Goal: Transaction & Acquisition: Purchase product/service

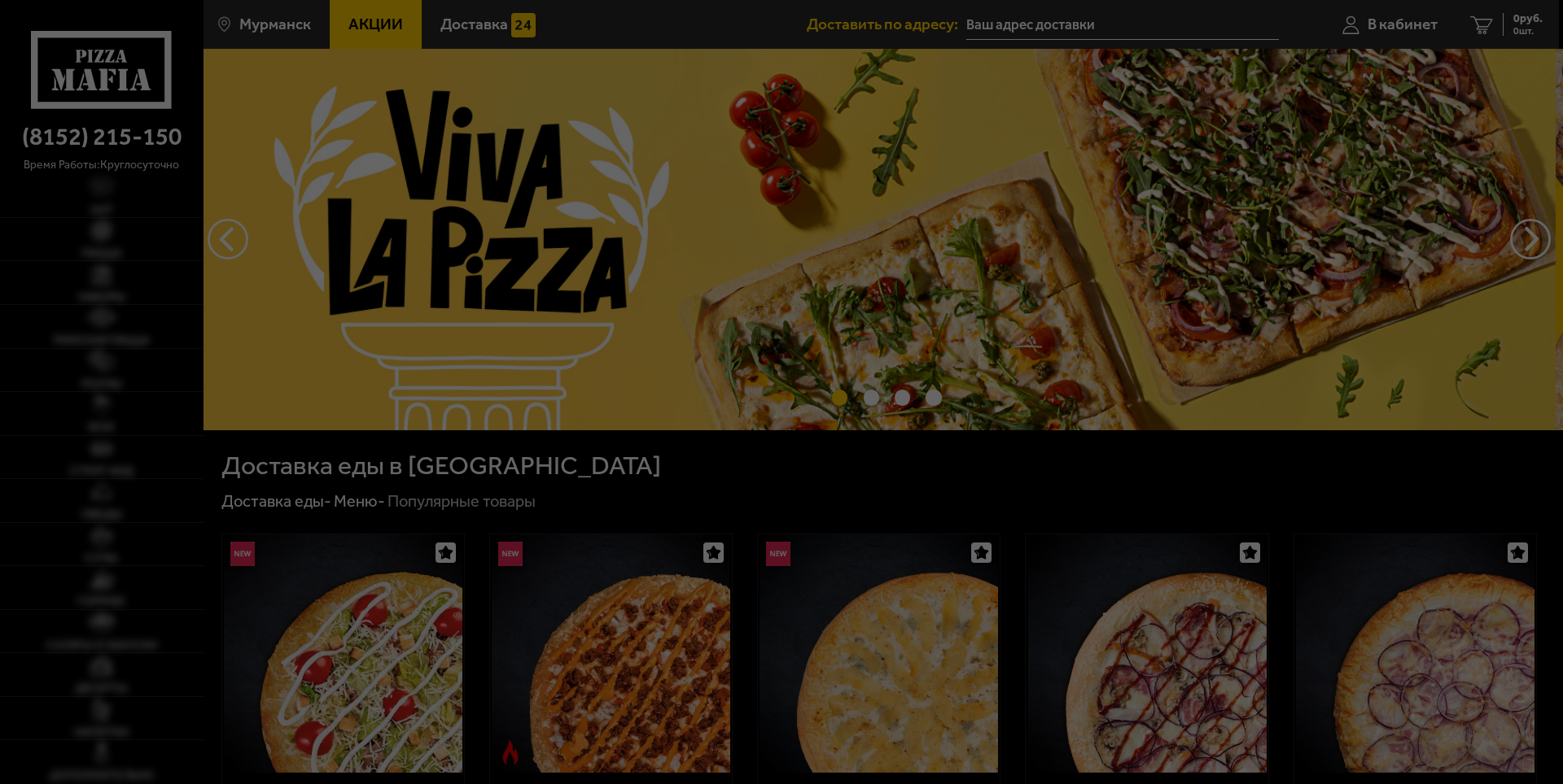
type input "[STREET_ADDRESS][PERSON_NAME]"
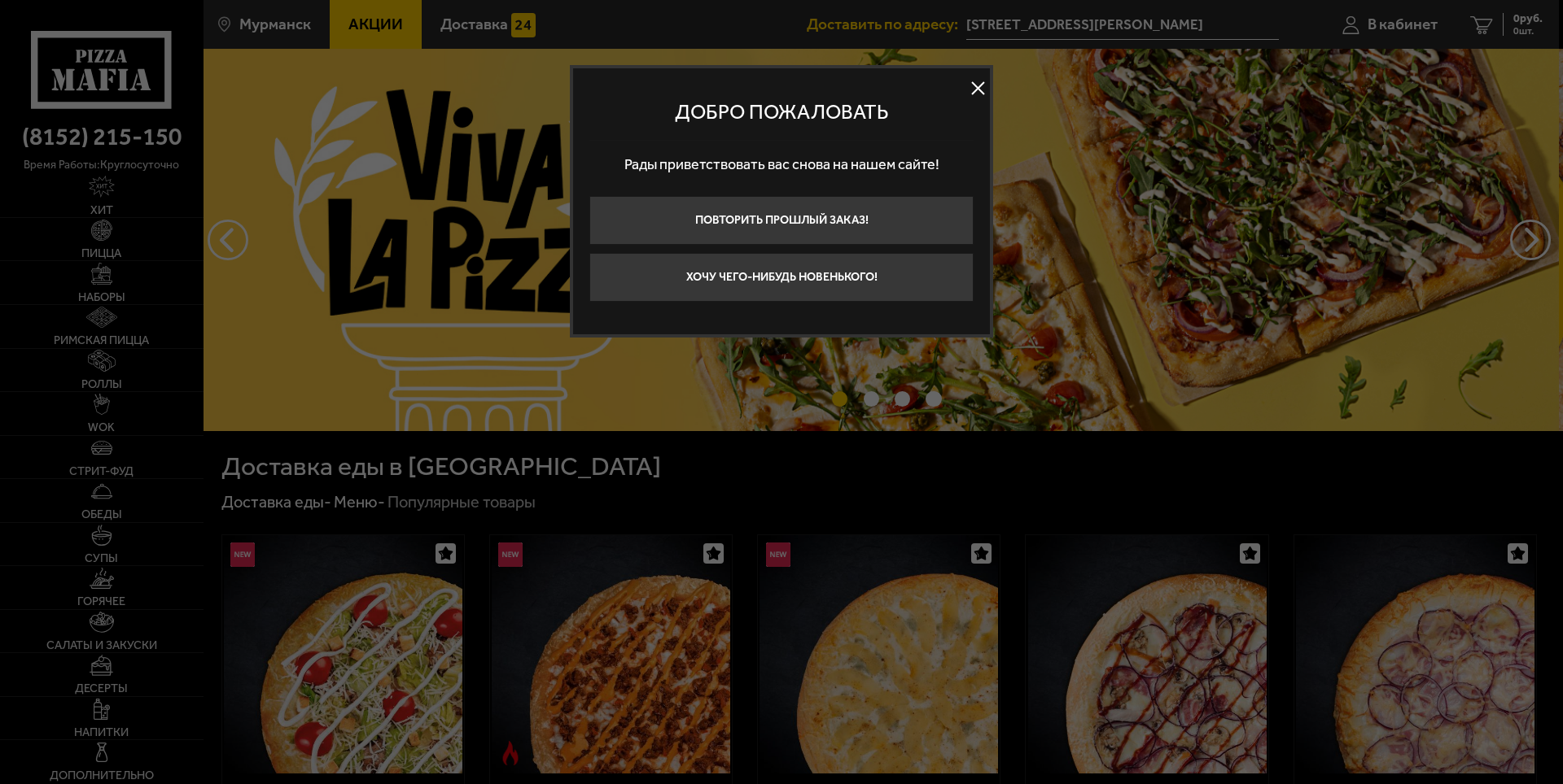
click at [974, 84] on button at bounding box center [977, 89] width 24 height 24
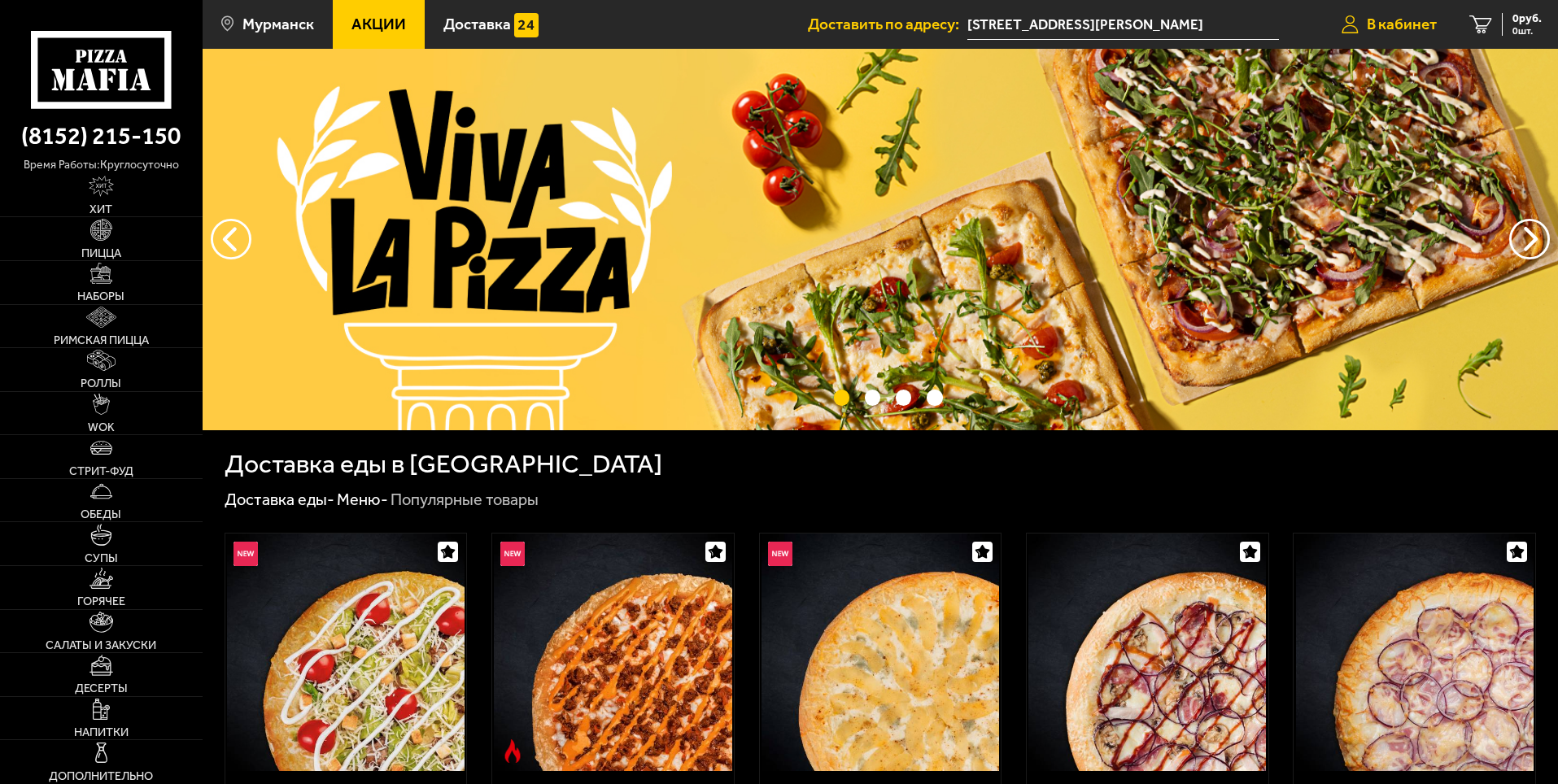
click at [1399, 20] on span "В кабинет" at bounding box center [1402, 24] width 70 height 16
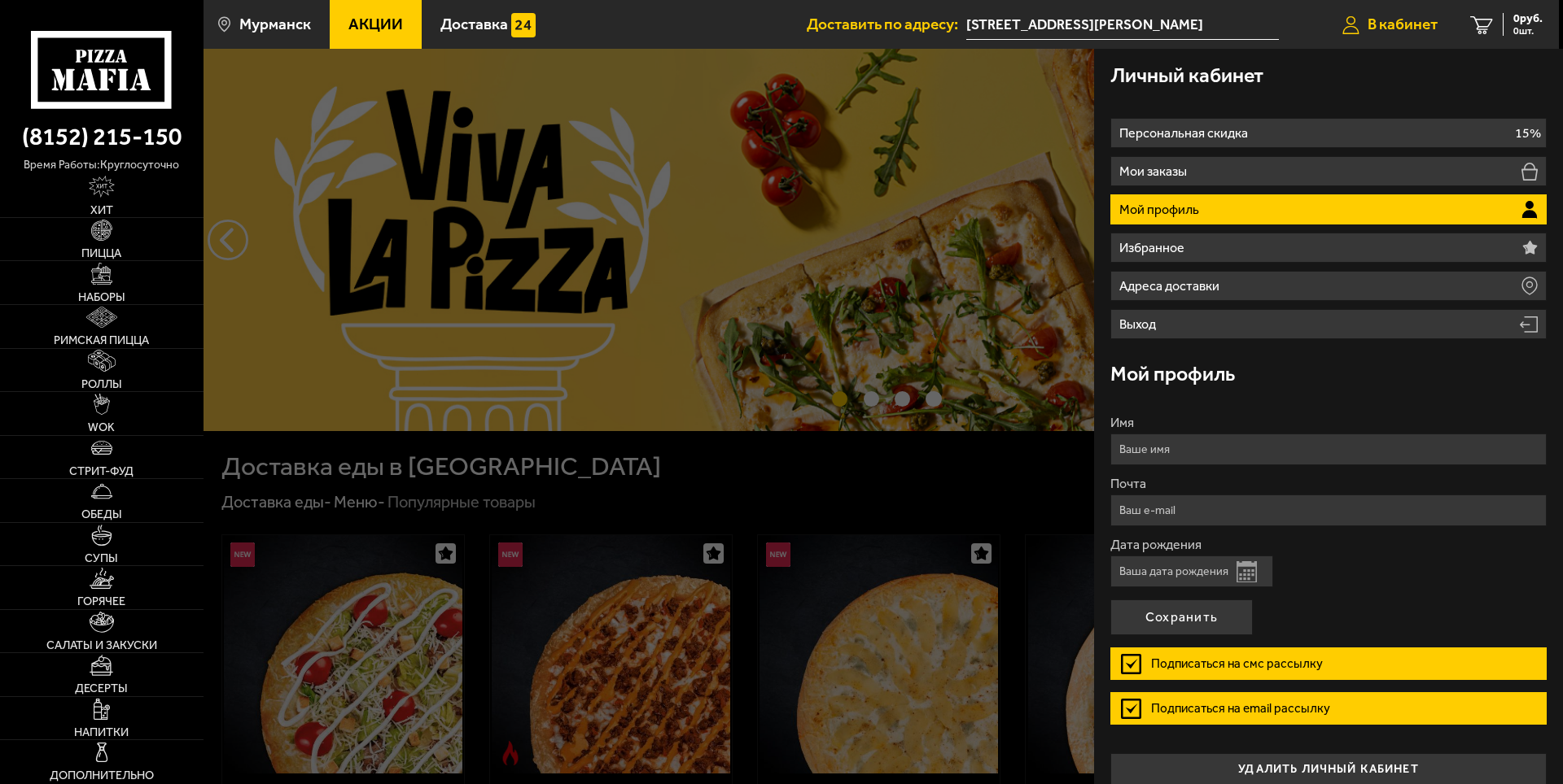
click at [1399, 20] on span "В кабинет" at bounding box center [1402, 24] width 70 height 16
click at [1003, 160] on div at bounding box center [985, 440] width 1563 height 784
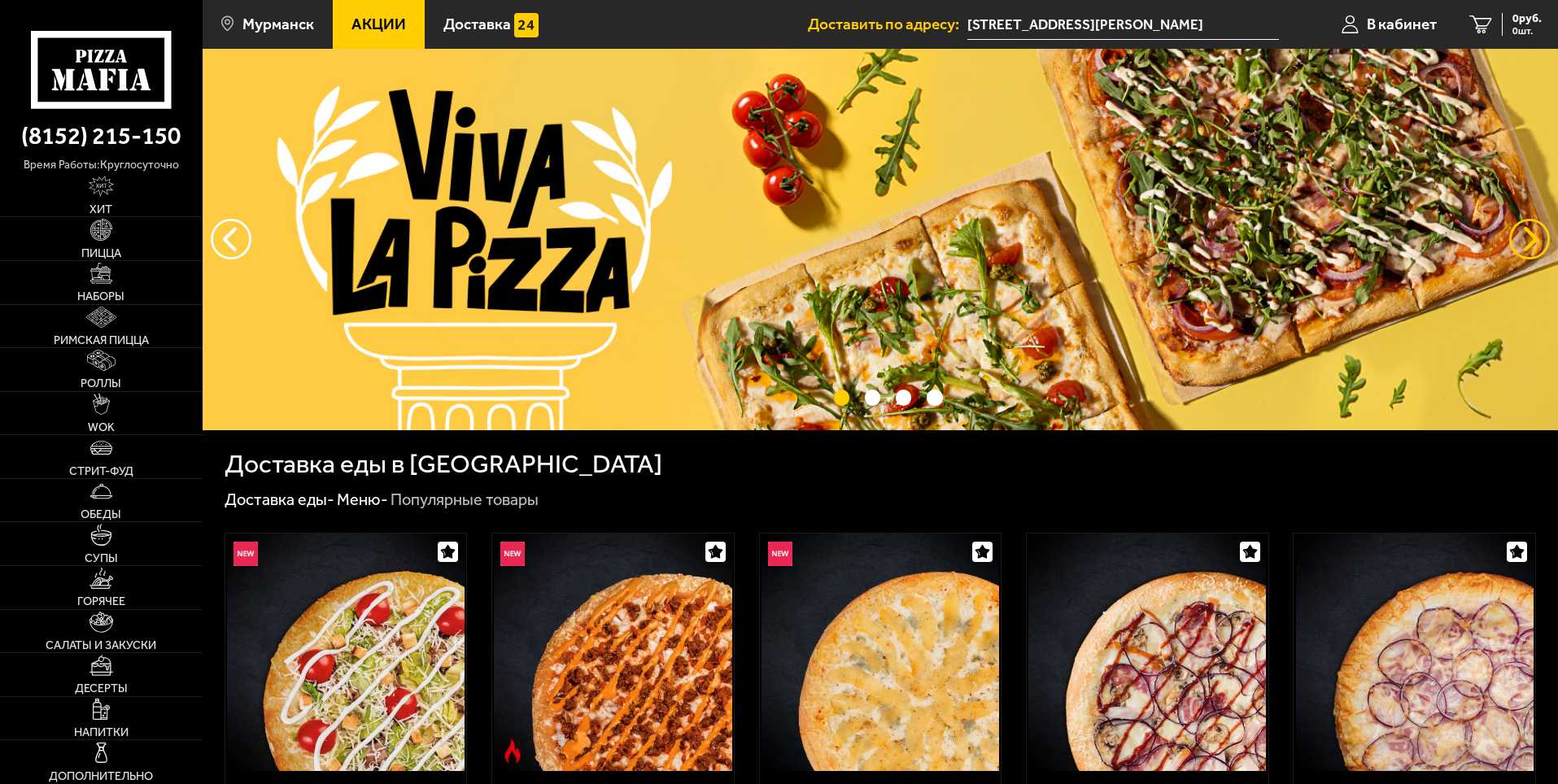
click at [1522, 228] on button "предыдущий" at bounding box center [1530, 239] width 41 height 41
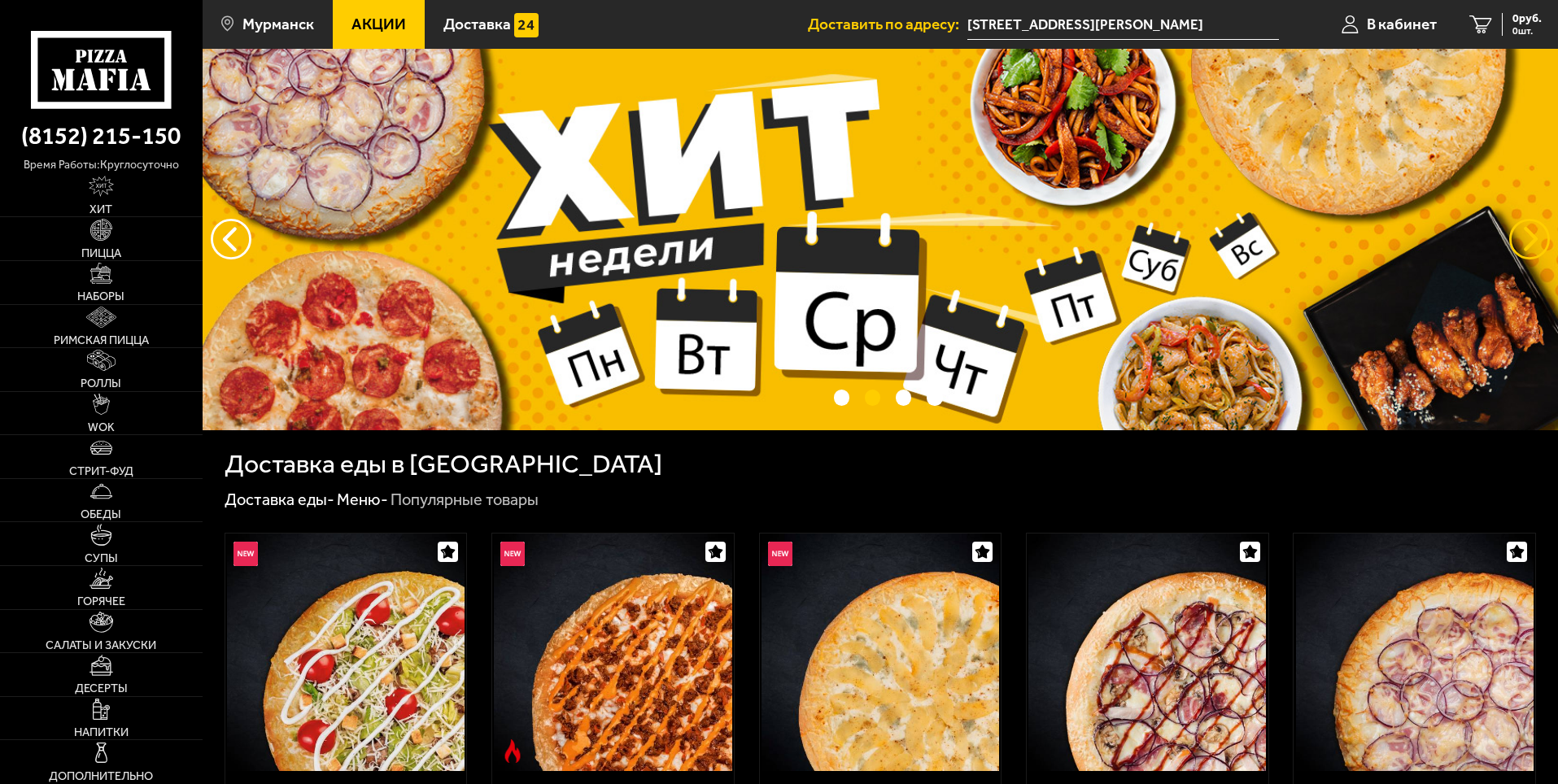
click at [1530, 238] on button "предыдущий" at bounding box center [1530, 239] width 41 height 41
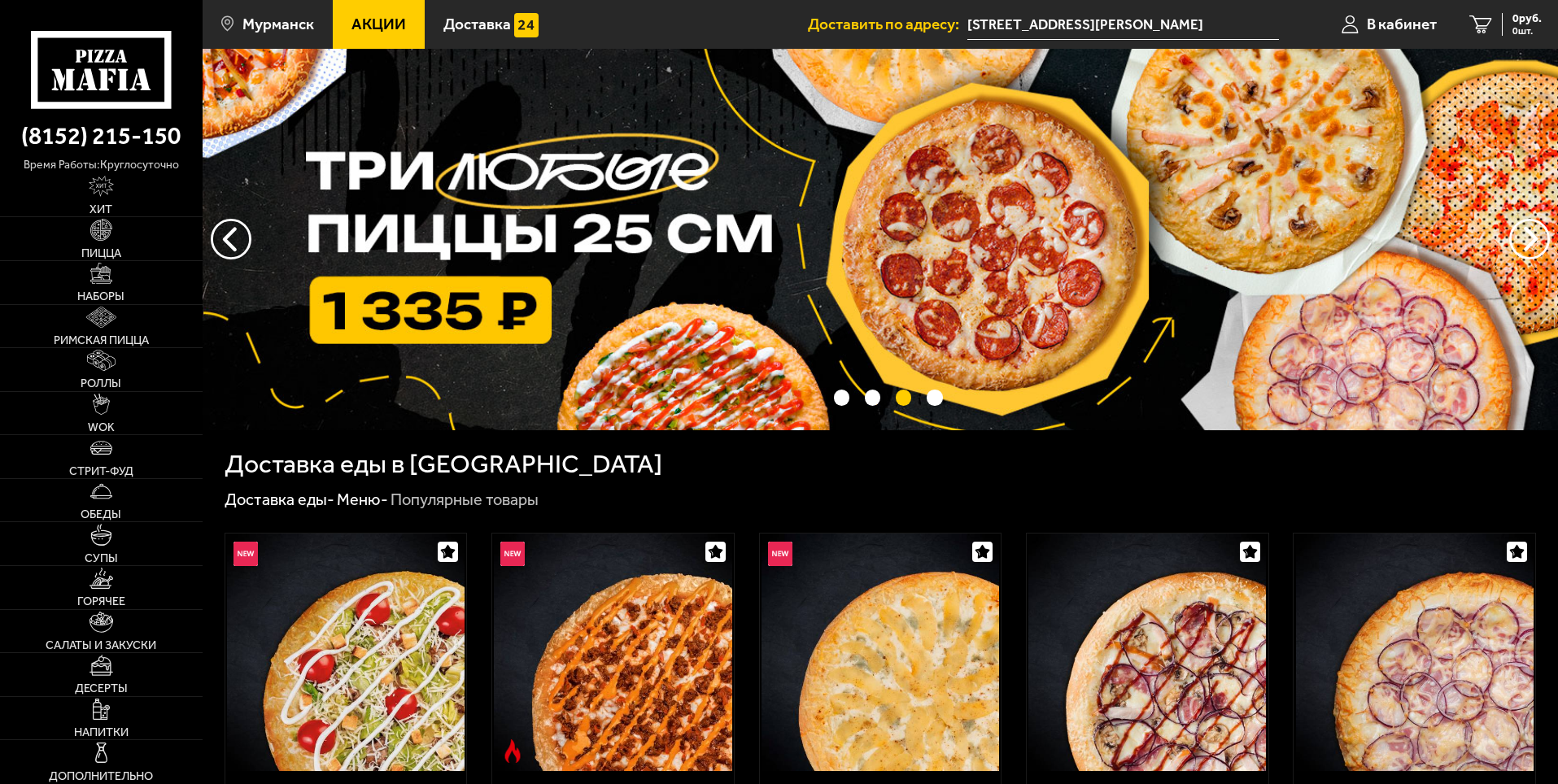
click at [402, 317] on img at bounding box center [880, 239] width 1356 height 381
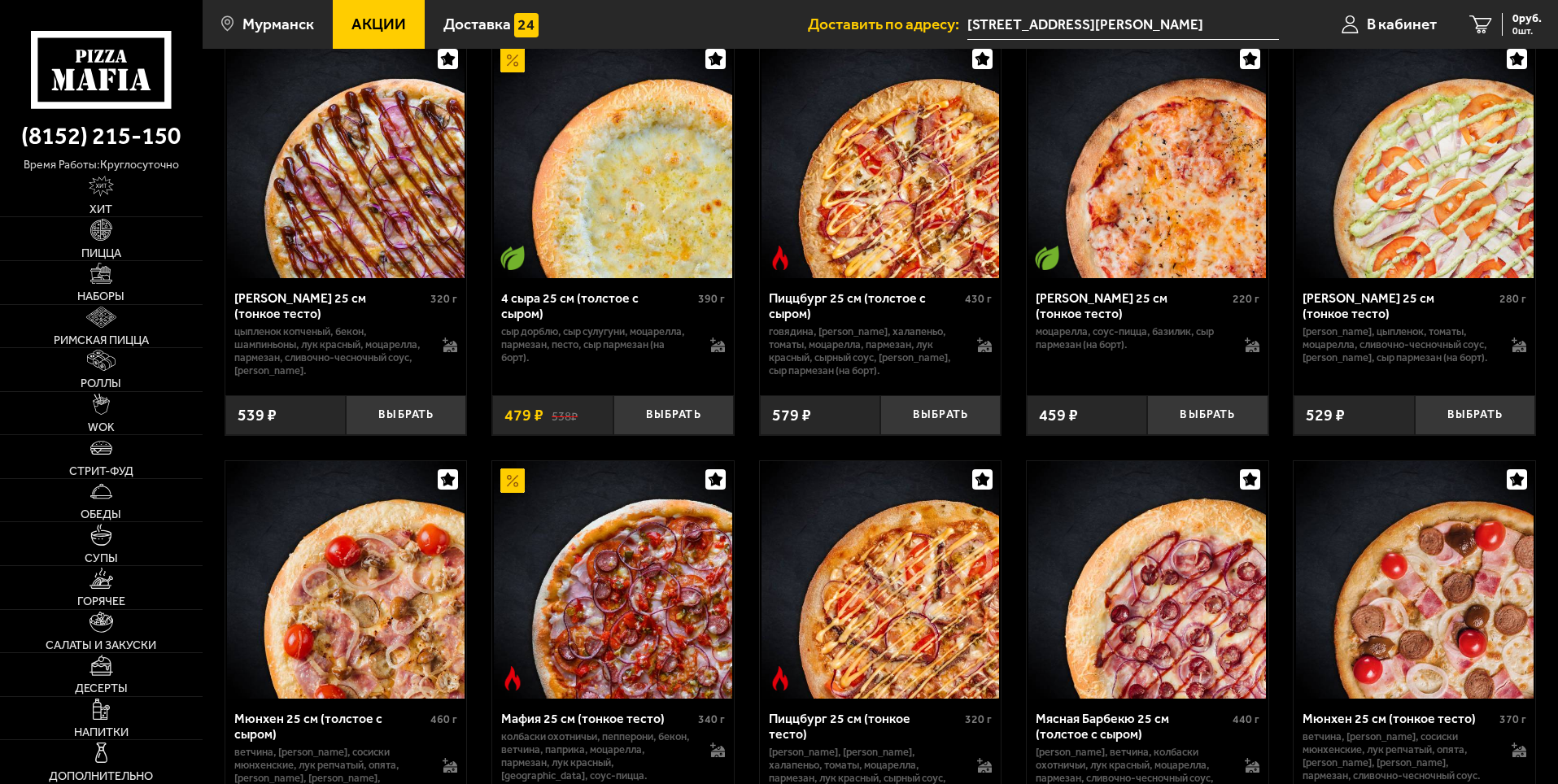
scroll to position [4050, 0]
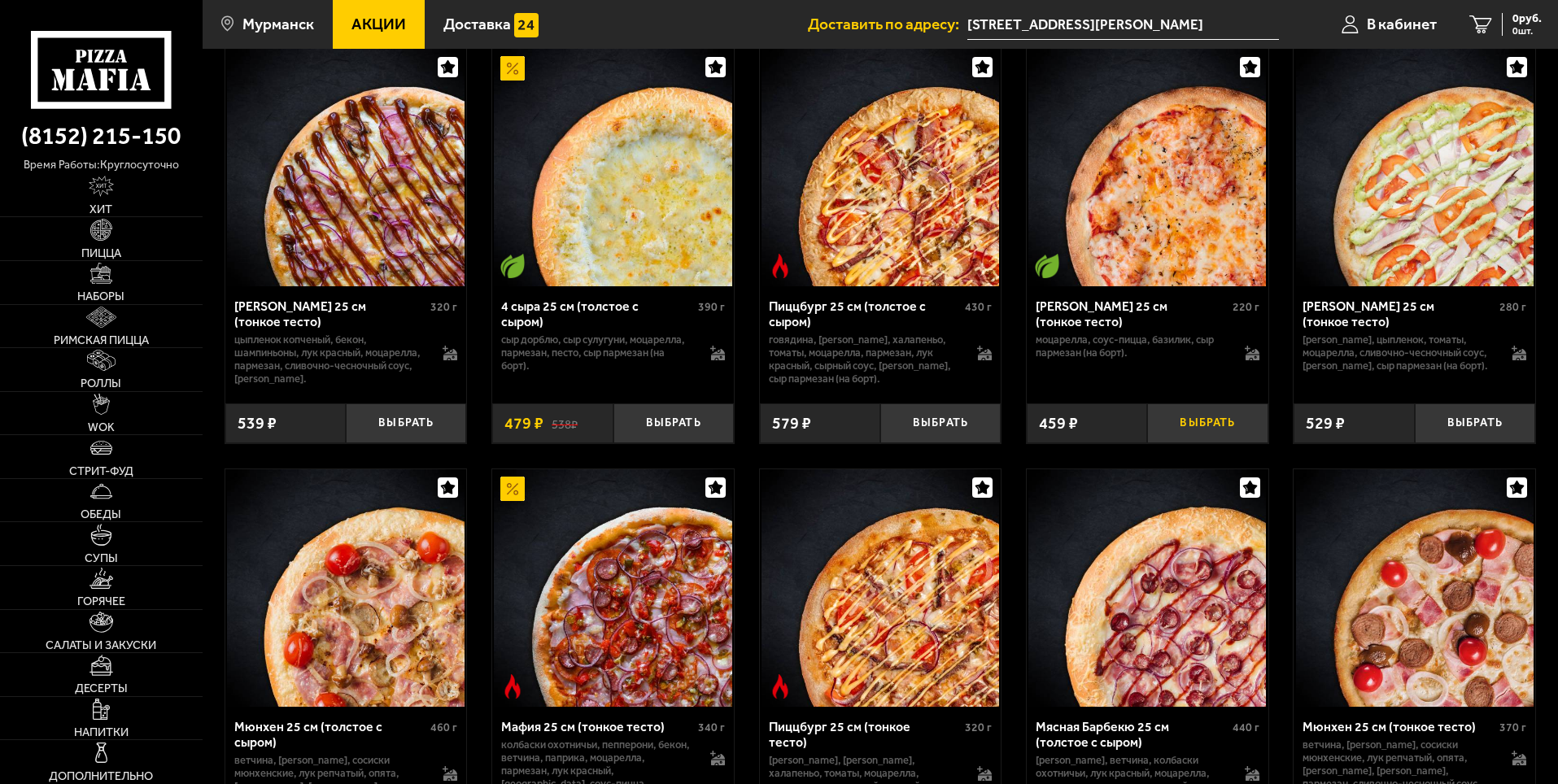
click at [1205, 443] on button "Выбрать" at bounding box center [1207, 423] width 120 height 40
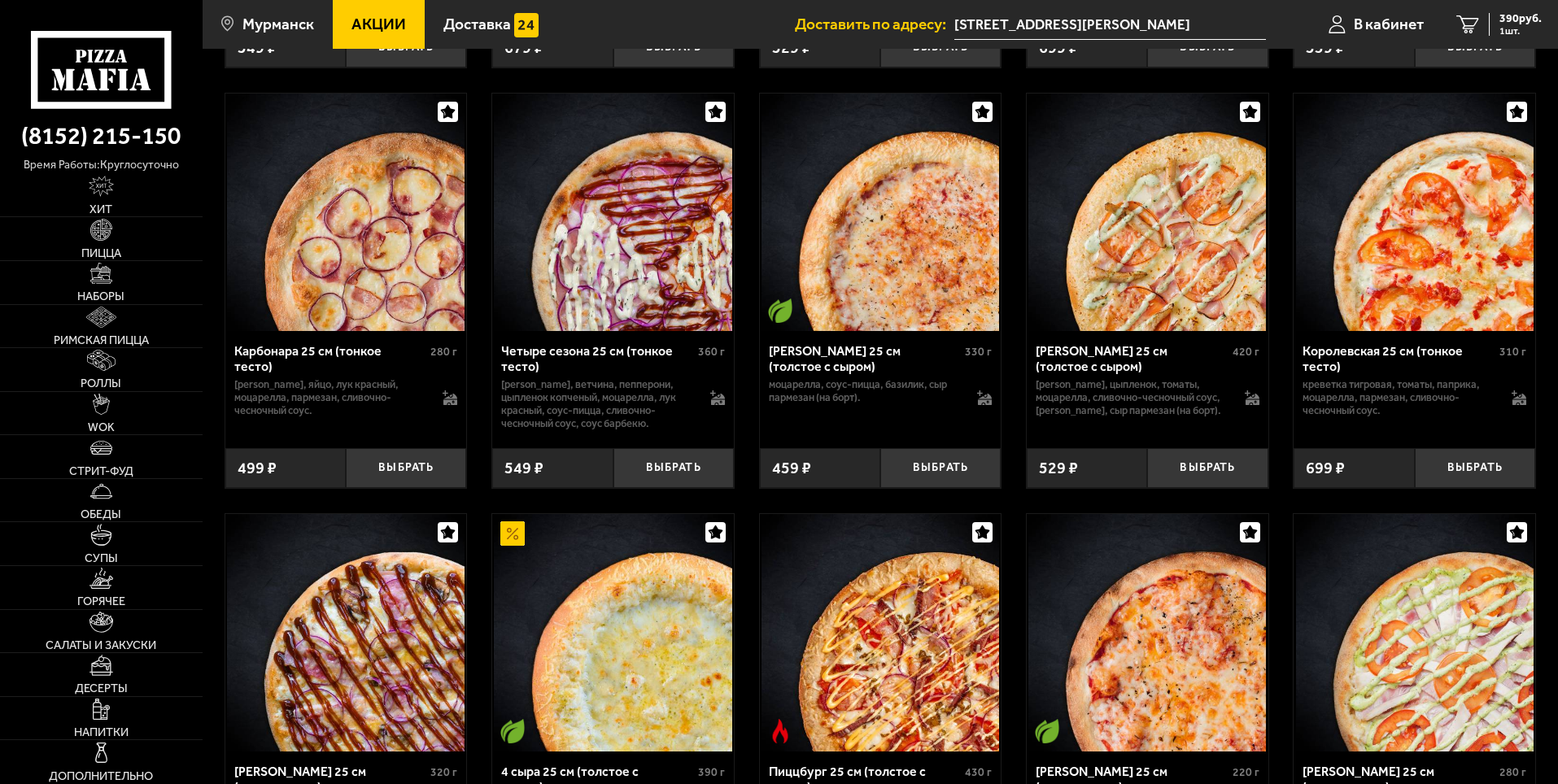
scroll to position [3563, 0]
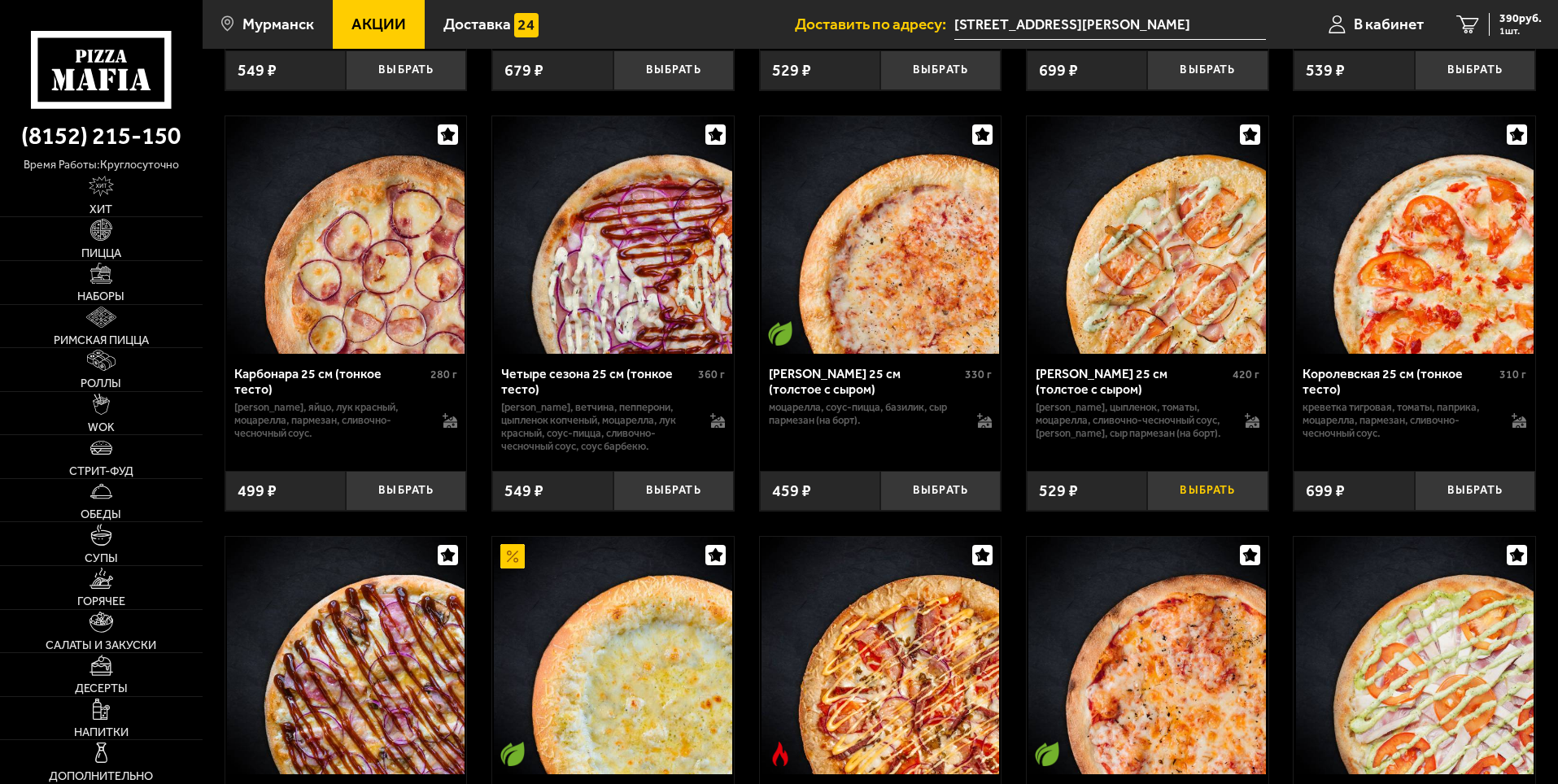
click at [1214, 511] on button "Выбрать" at bounding box center [1207, 490] width 120 height 40
drag, startPoint x: 1036, startPoint y: 441, endPoint x: 1100, endPoint y: 445, distance: 64.1
click at [1100, 440] on p "[PERSON_NAME], цыпленок, томаты, моцарелла, сливочно-чесночный соус, [PERSON_NA…" at bounding box center [1132, 420] width 193 height 39
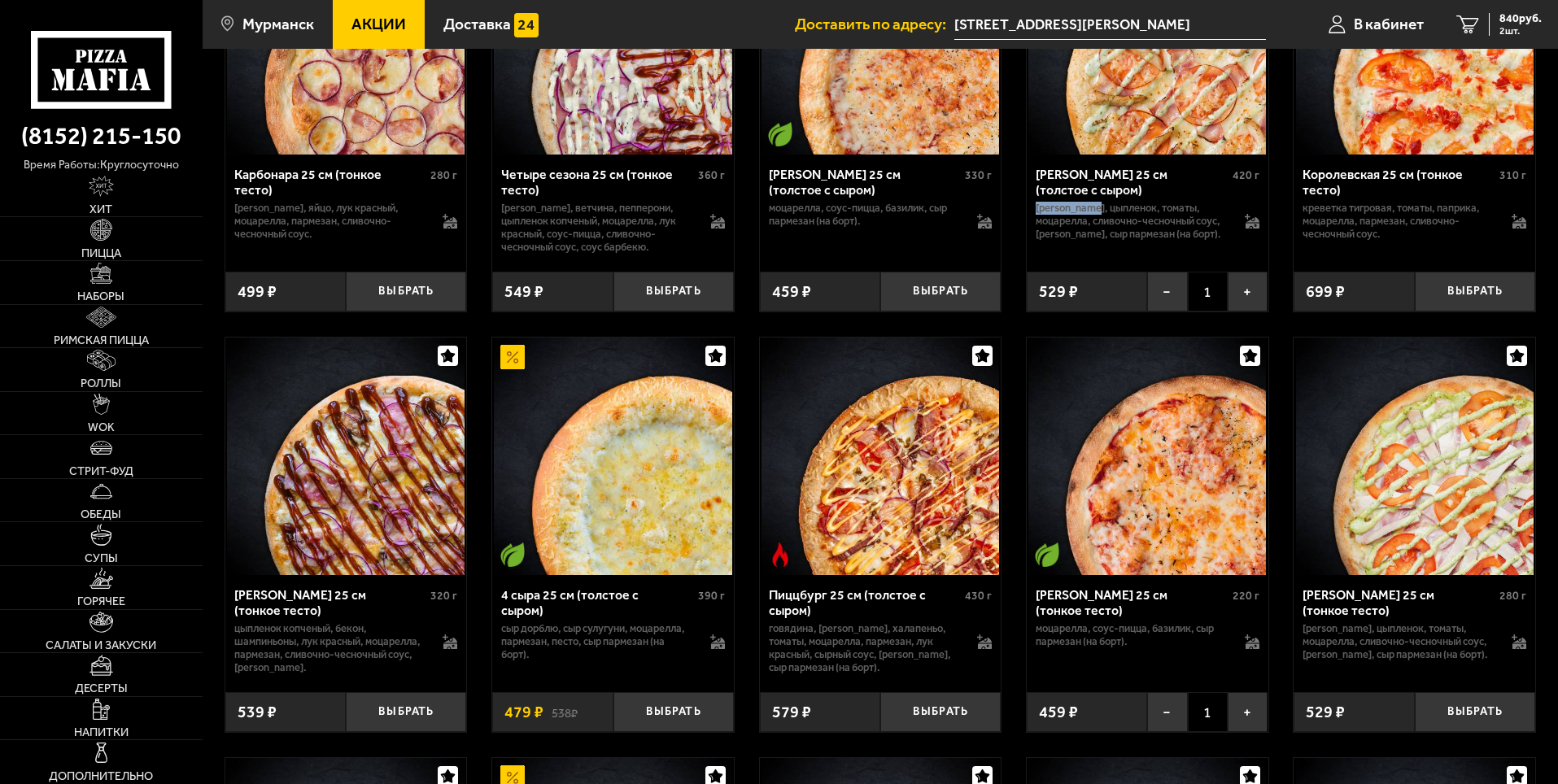
scroll to position [3969, 0]
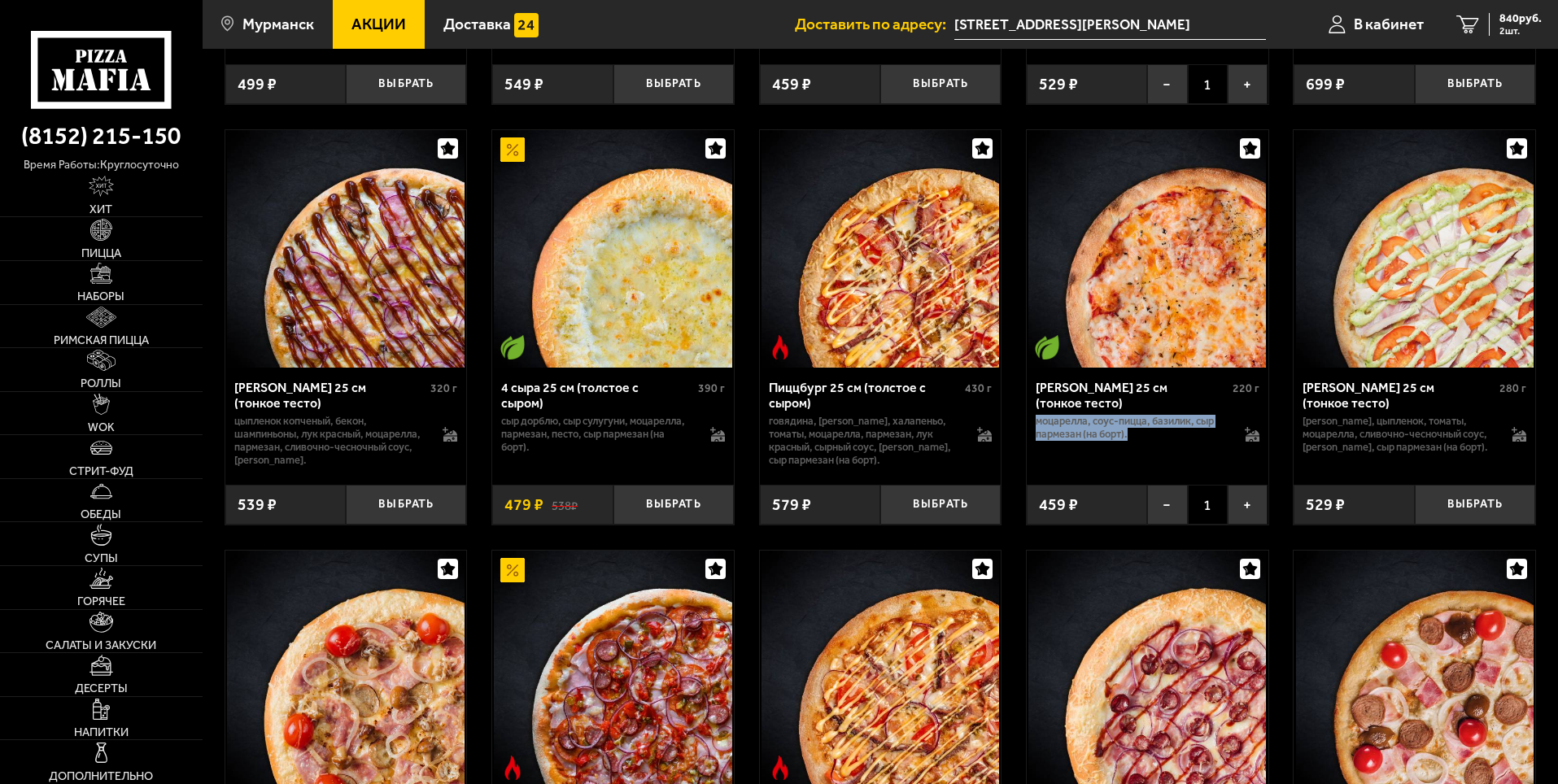
drag, startPoint x: 1038, startPoint y: 456, endPoint x: 1189, endPoint y: 483, distance: 153.4
click at [1189, 473] on div "[PERSON_NAME] 25 см (тонкое тесто) 220 г моцарелла, соус-пицца, базилик, сыр па…" at bounding box center [1148, 420] width 242 height 105
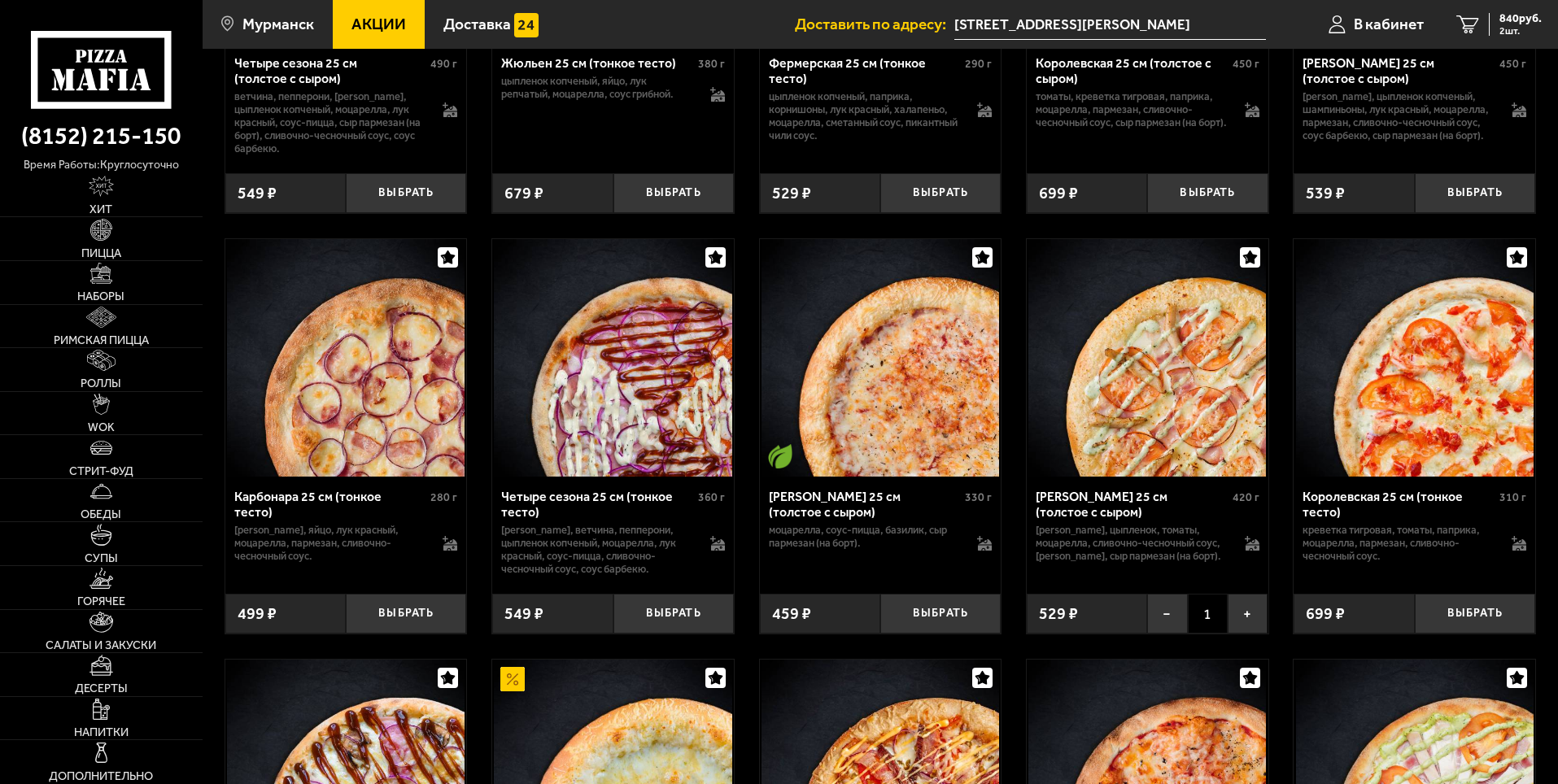
scroll to position [3481, 0]
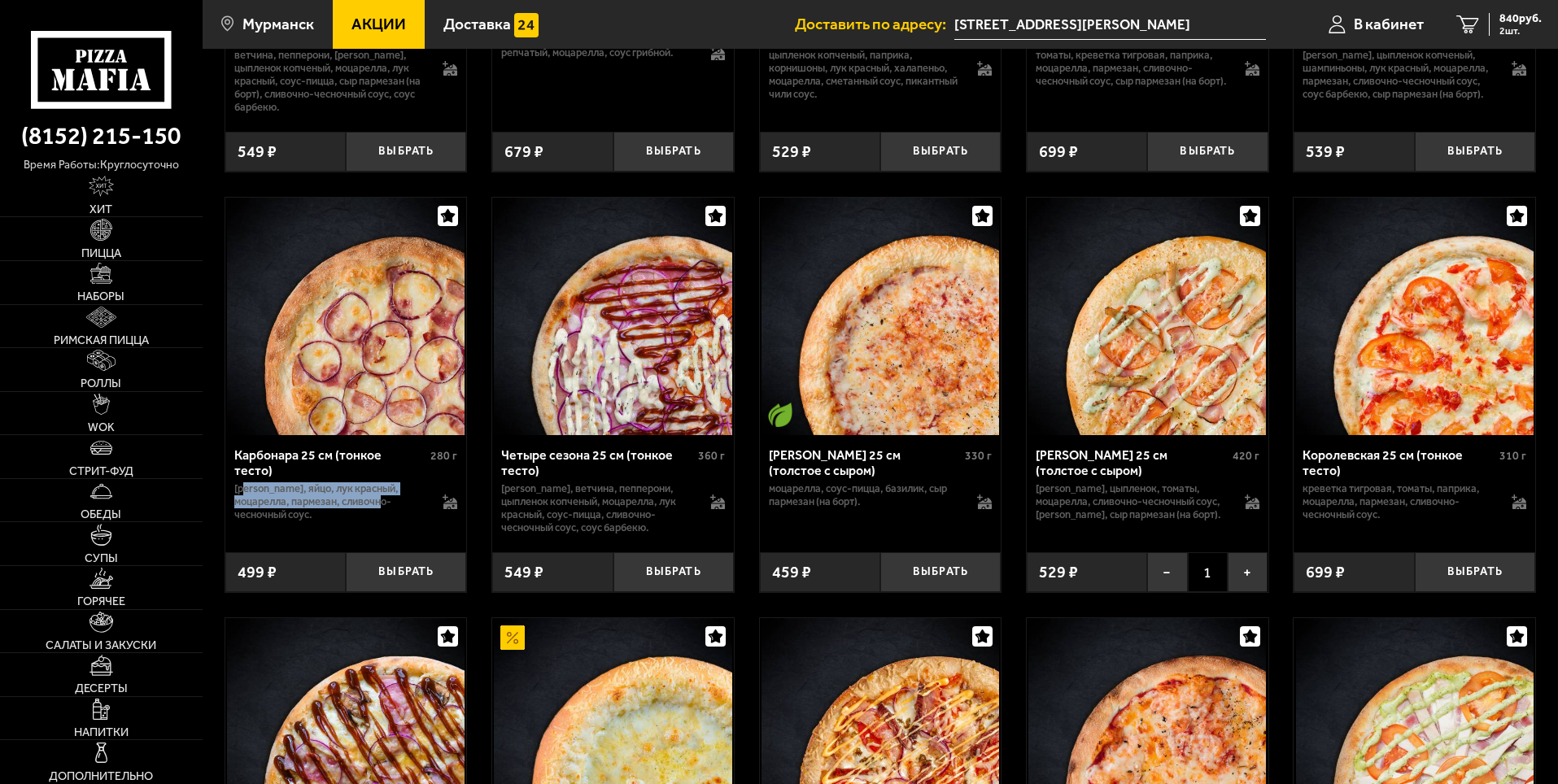
drag, startPoint x: 243, startPoint y: 520, endPoint x: 368, endPoint y: 540, distance: 126.6
click at [368, 522] on p "[PERSON_NAME], яйцо, лук красный, моцарелла, пармезан, сливочно-чесночный соус." at bounding box center [331, 502] width 193 height 39
click at [406, 592] on button "Выбрать" at bounding box center [405, 572] width 120 height 40
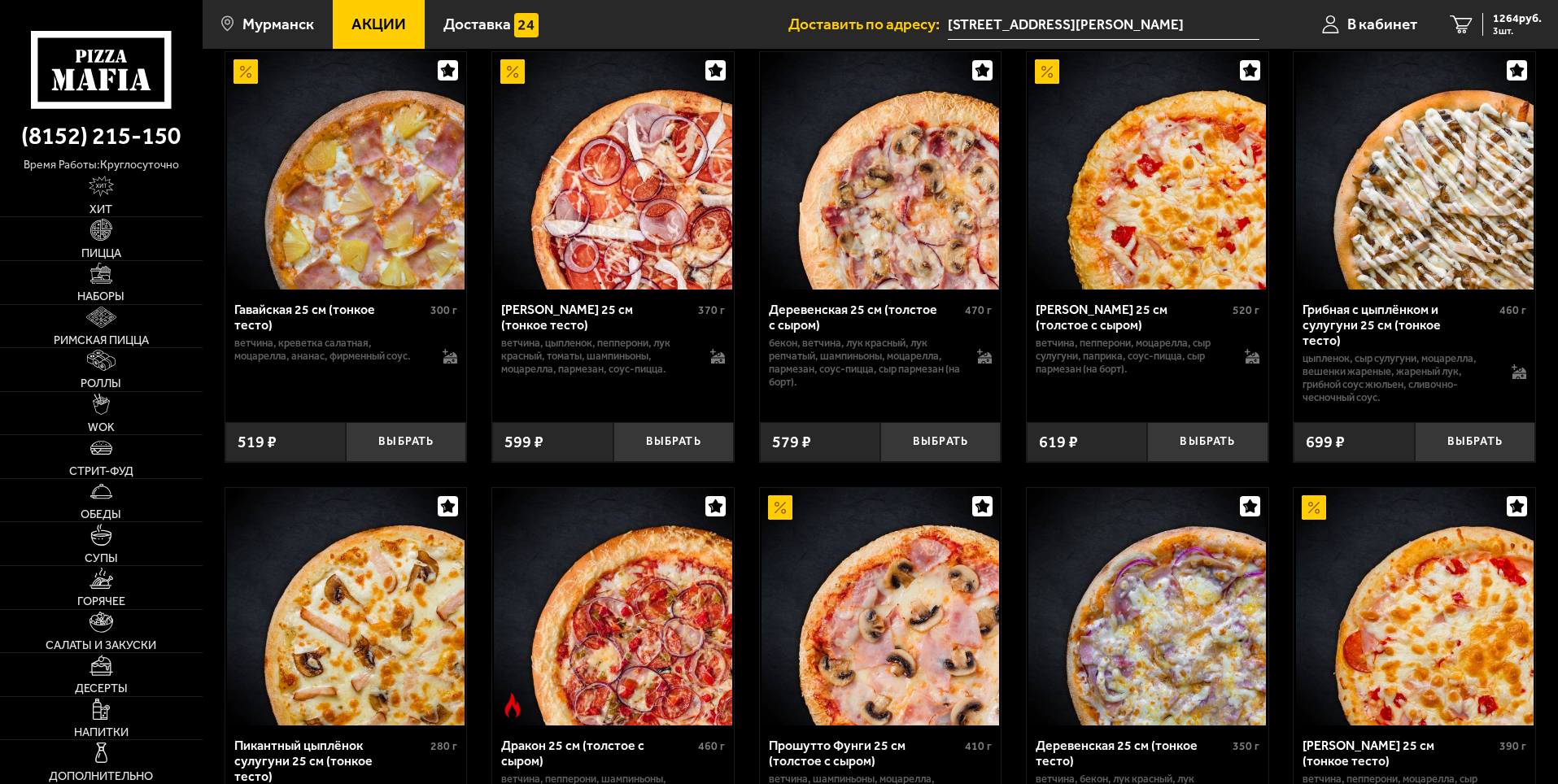
scroll to position [1853, 0]
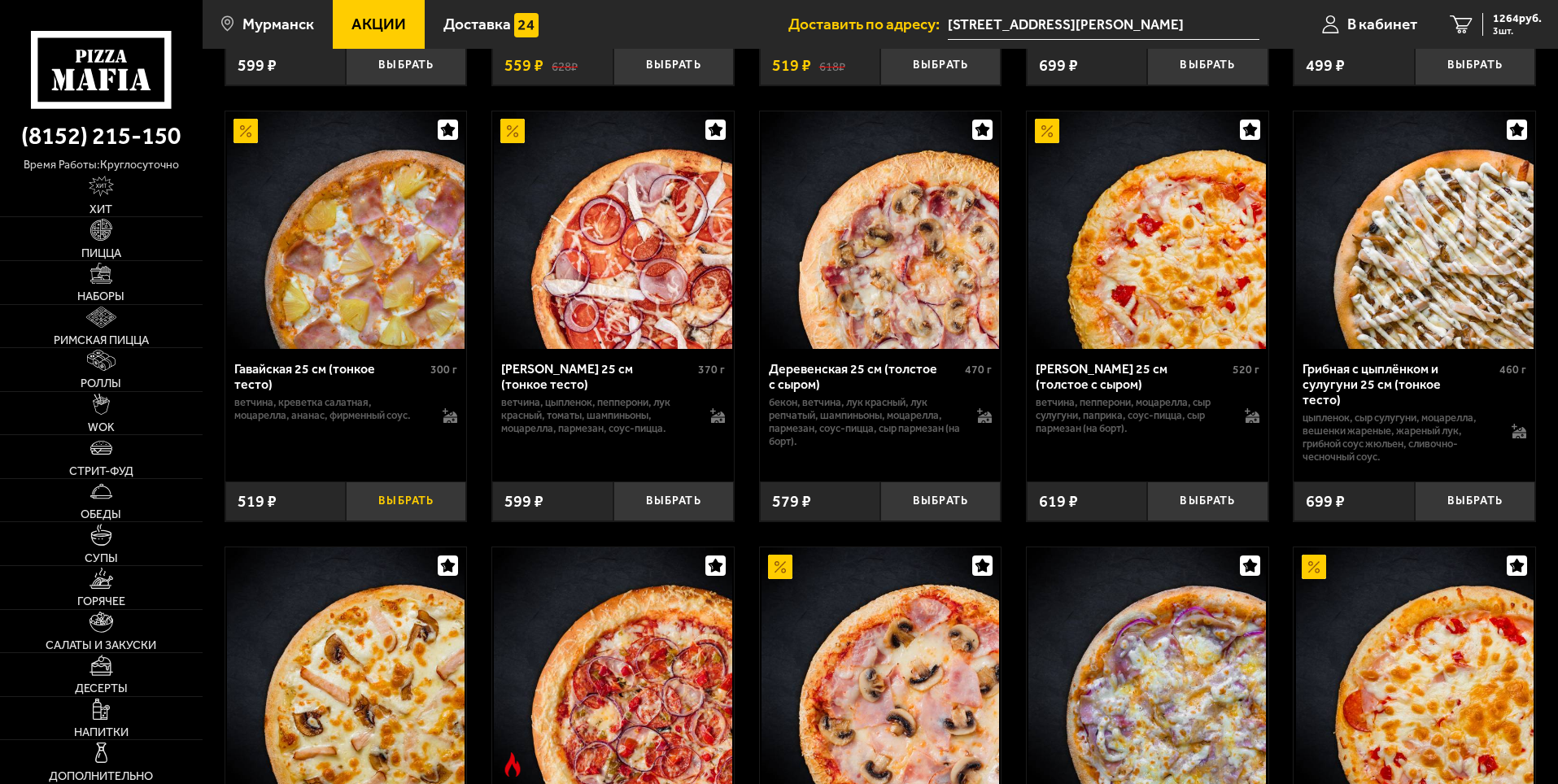
click at [403, 515] on button "Выбрать" at bounding box center [405, 501] width 120 height 40
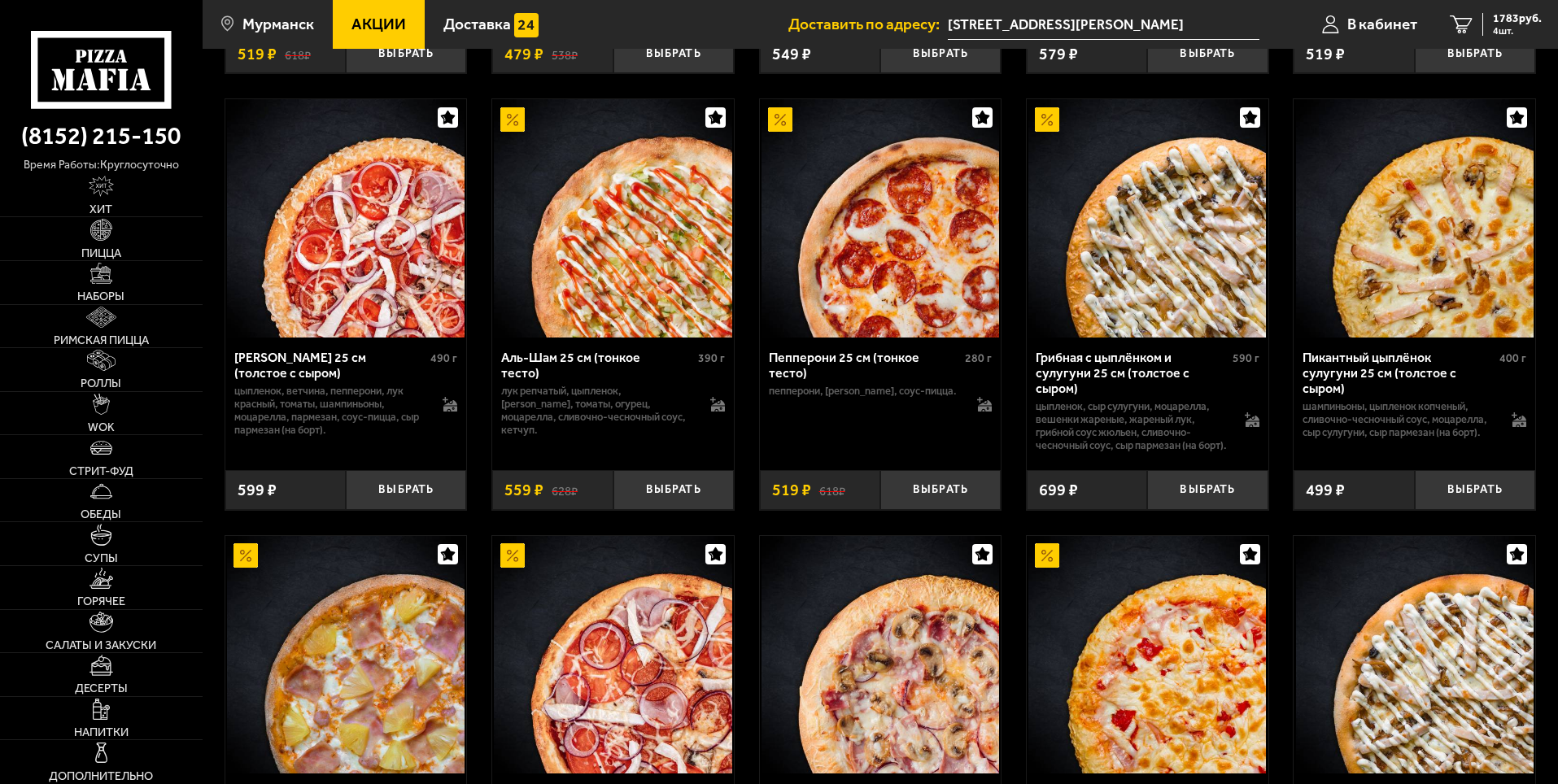
scroll to position [1366, 0]
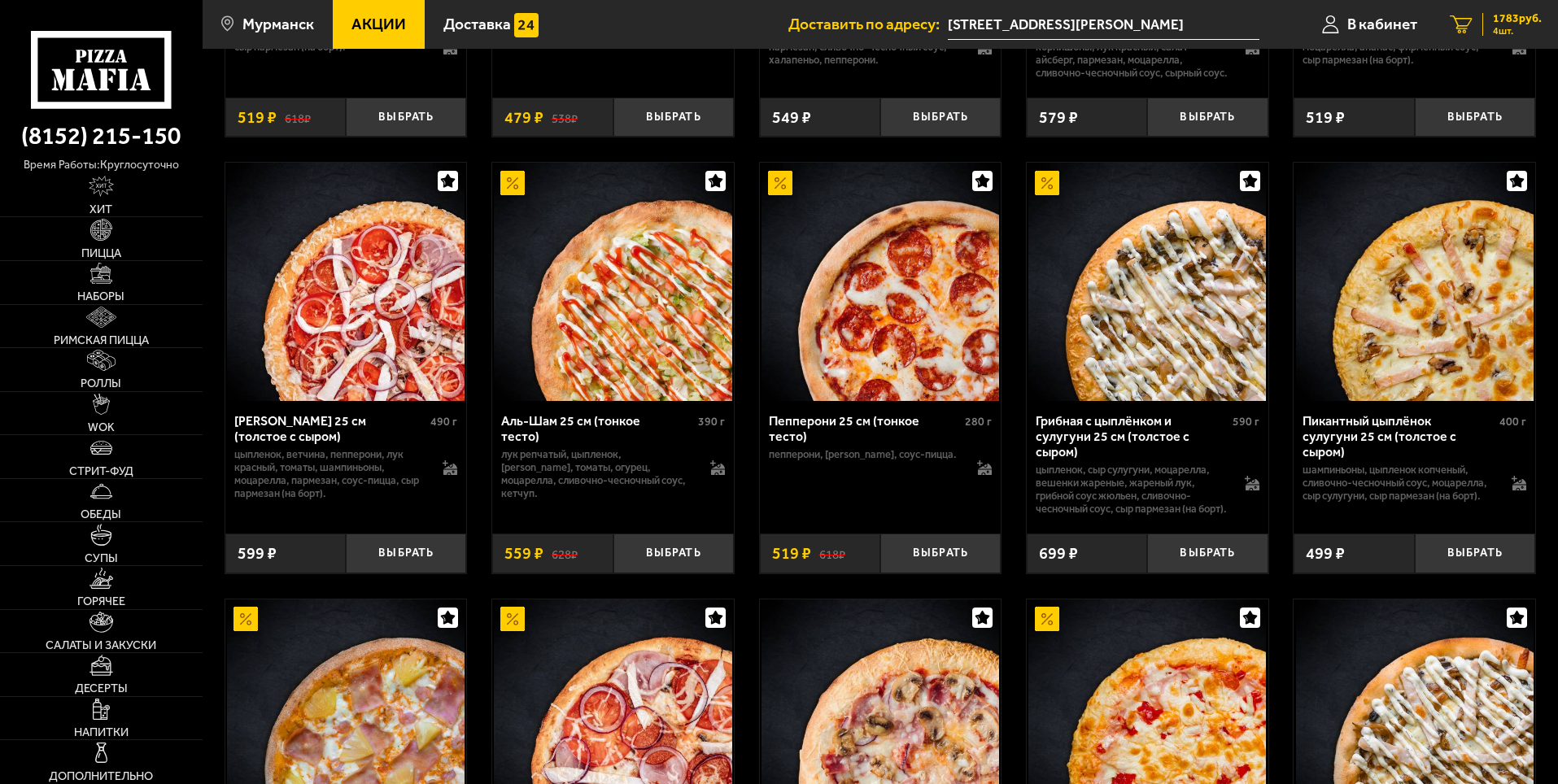
click at [1497, 14] on span "1783 руб." at bounding box center [1517, 18] width 49 height 11
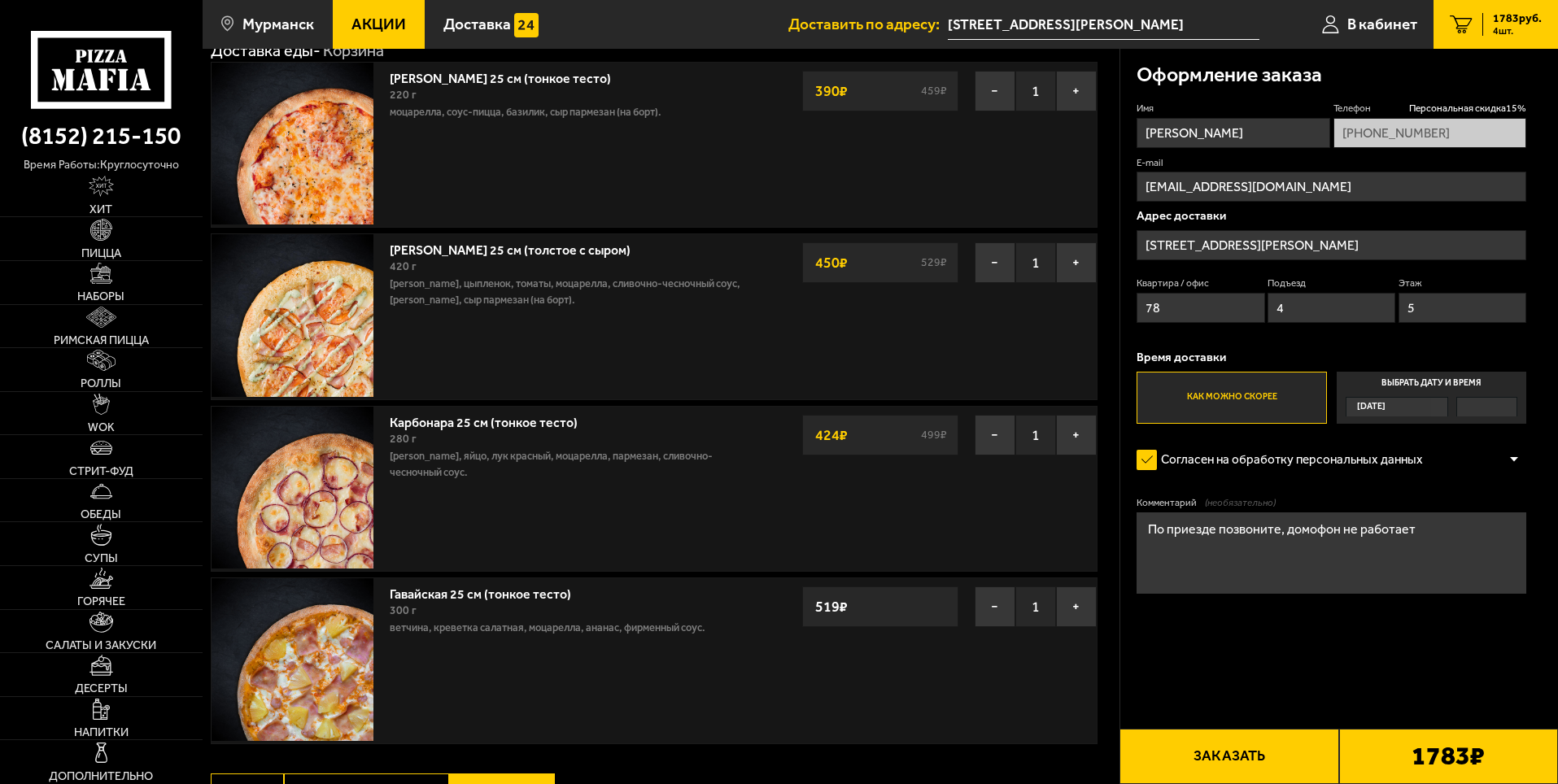
scroll to position [81, 0]
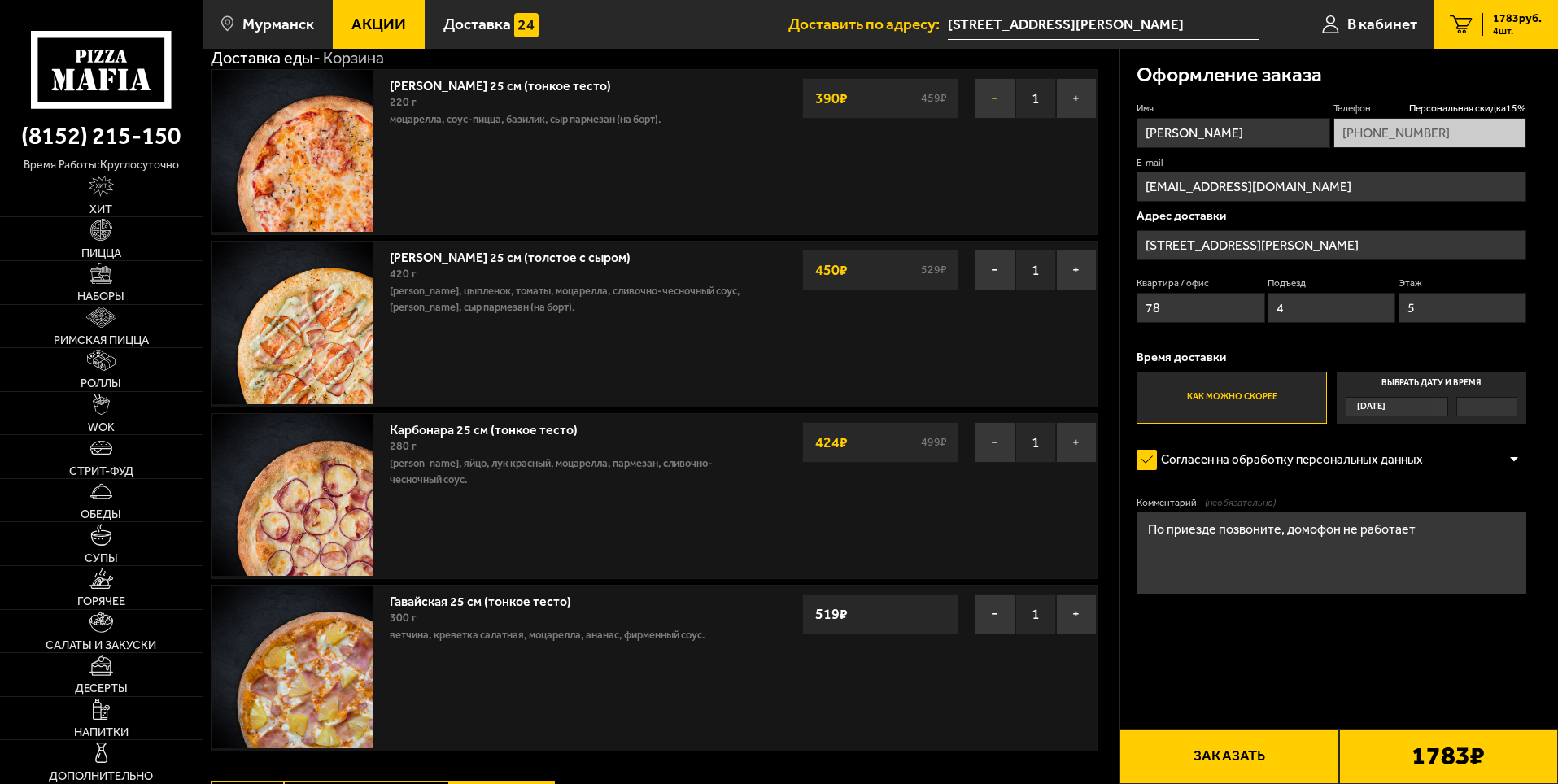
click at [999, 100] on button "−" at bounding box center [996, 99] width 41 height 41
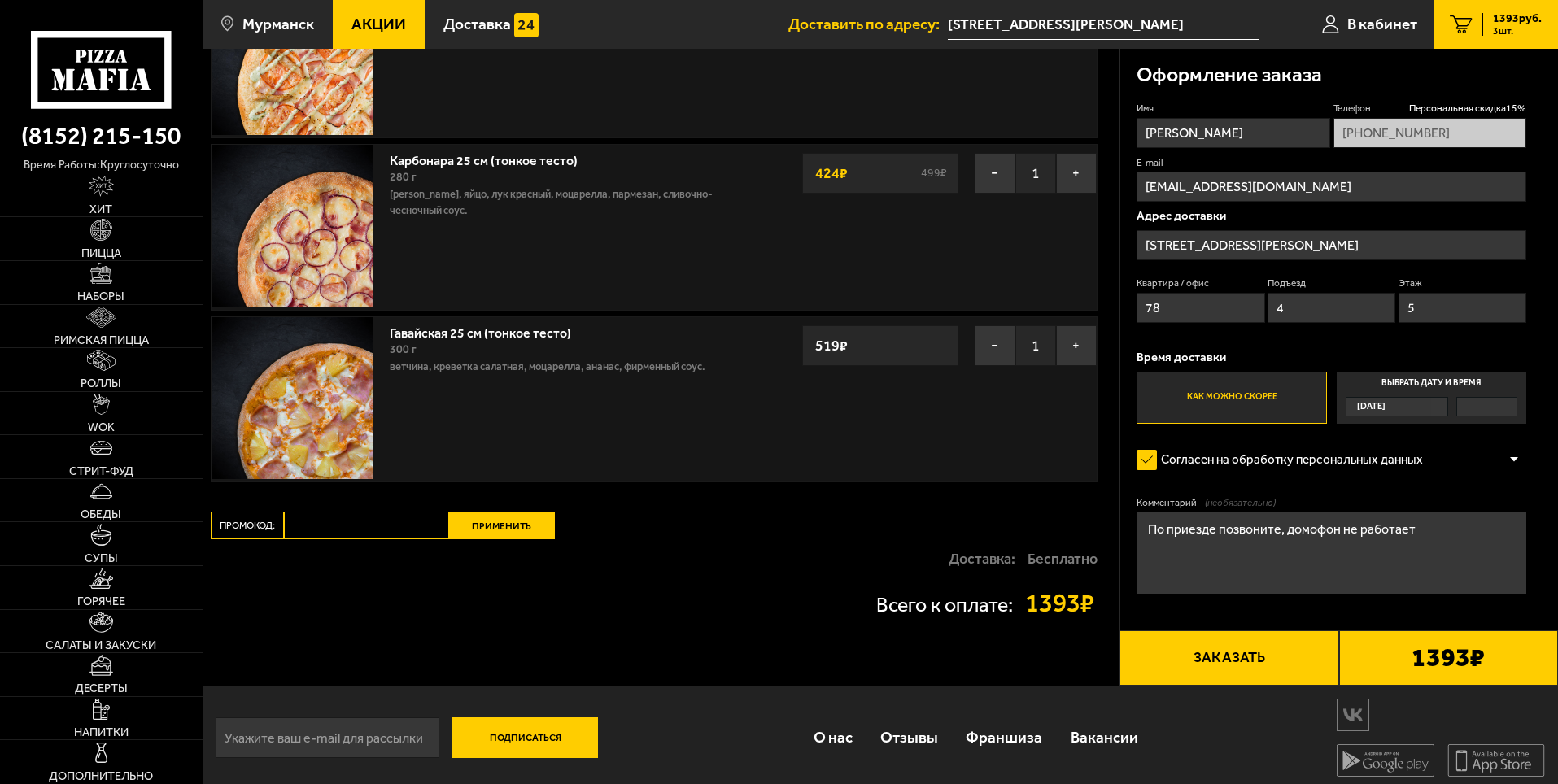
scroll to position [187, 0]
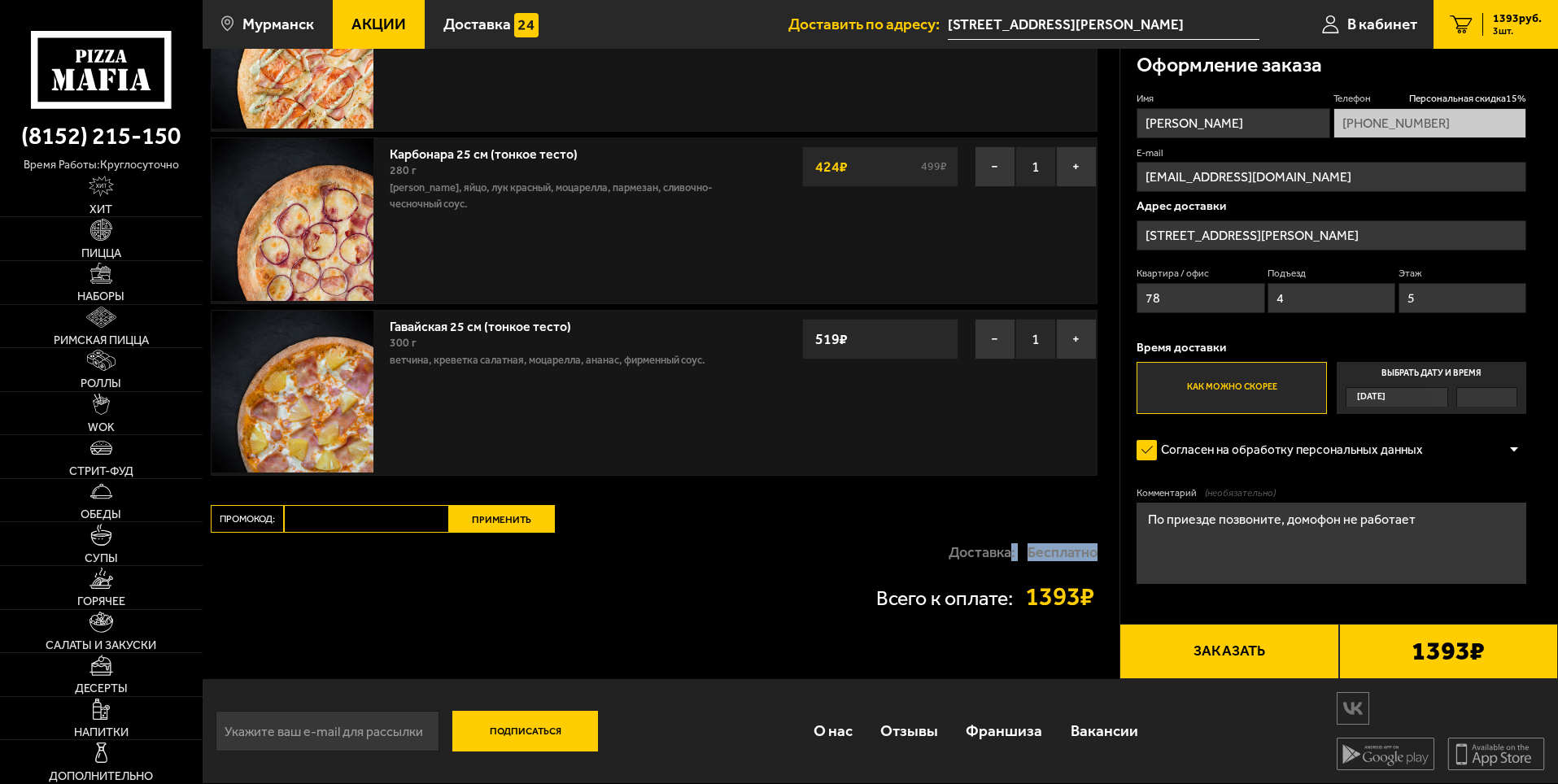
drag, startPoint x: 1012, startPoint y: 545, endPoint x: 1102, endPoint y: 551, distance: 90.2
click at [1102, 551] on div "Ваш заказ Очистить корзину Доставка еды - Корзина Чикен Ранч 25 см (толстое с с…" at bounding box center [660, 271] width 917 height 815
click at [804, 574] on div "Всего к оплате: 1393 ₽" at bounding box center [654, 597] width 887 height 51
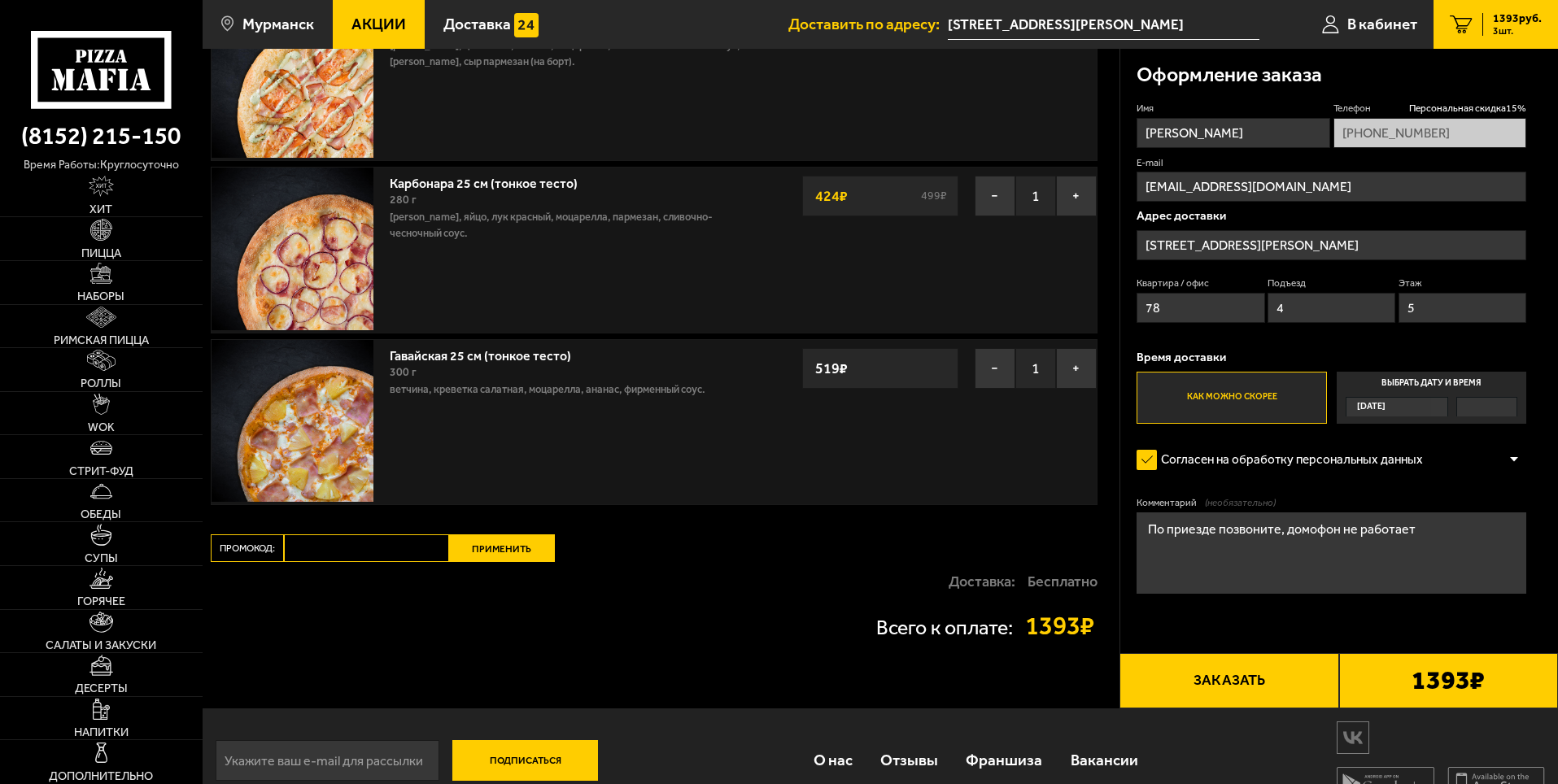
scroll to position [163, 0]
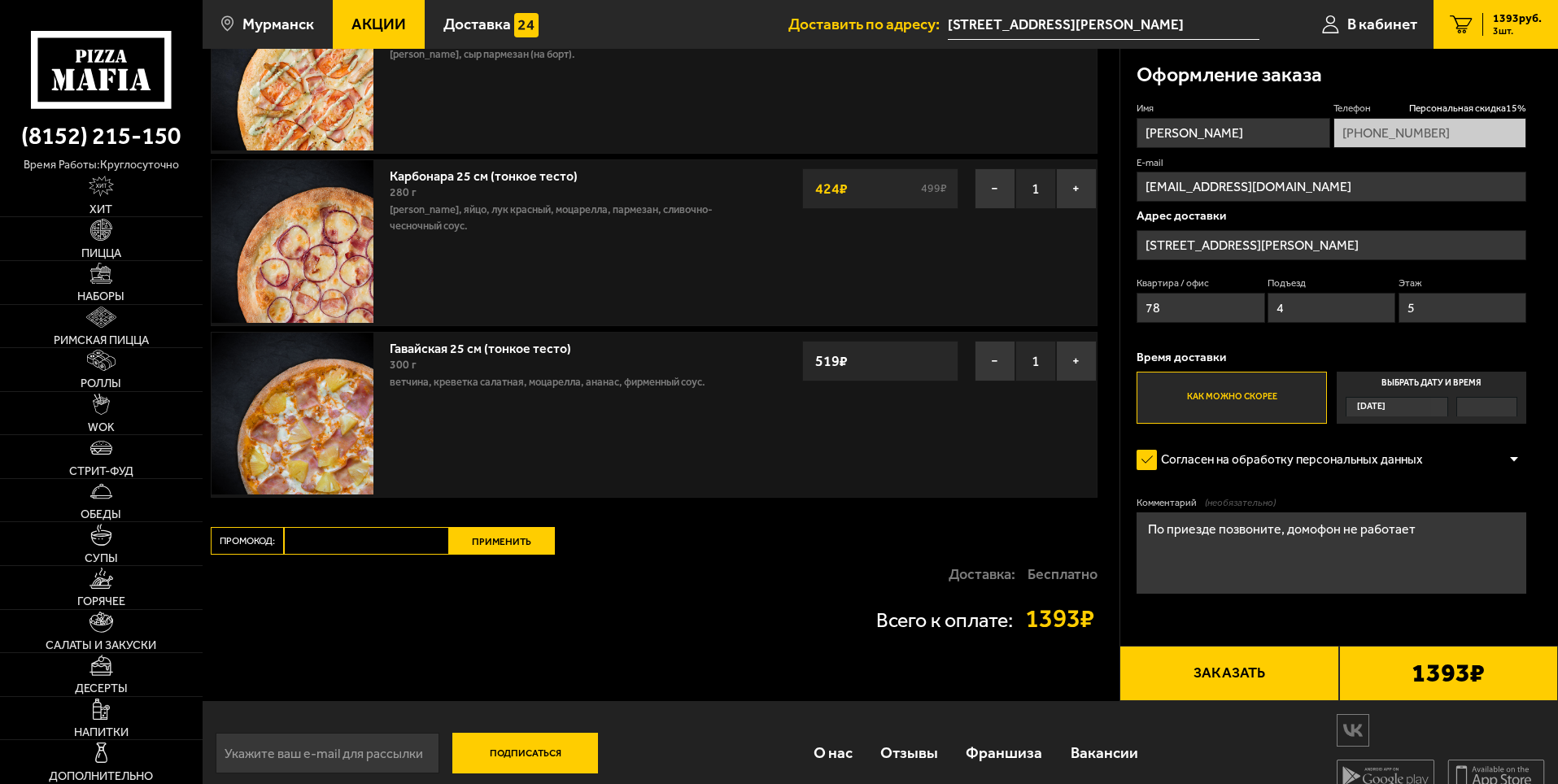
drag, startPoint x: 1052, startPoint y: 629, endPoint x: 1096, endPoint y: 632, distance: 44.1
click at [1096, 632] on strong "1393 ₽" at bounding box center [1061, 619] width 73 height 26
click at [839, 611] on div "Всего к оплате: 1393 ₽" at bounding box center [654, 619] width 887 height 26
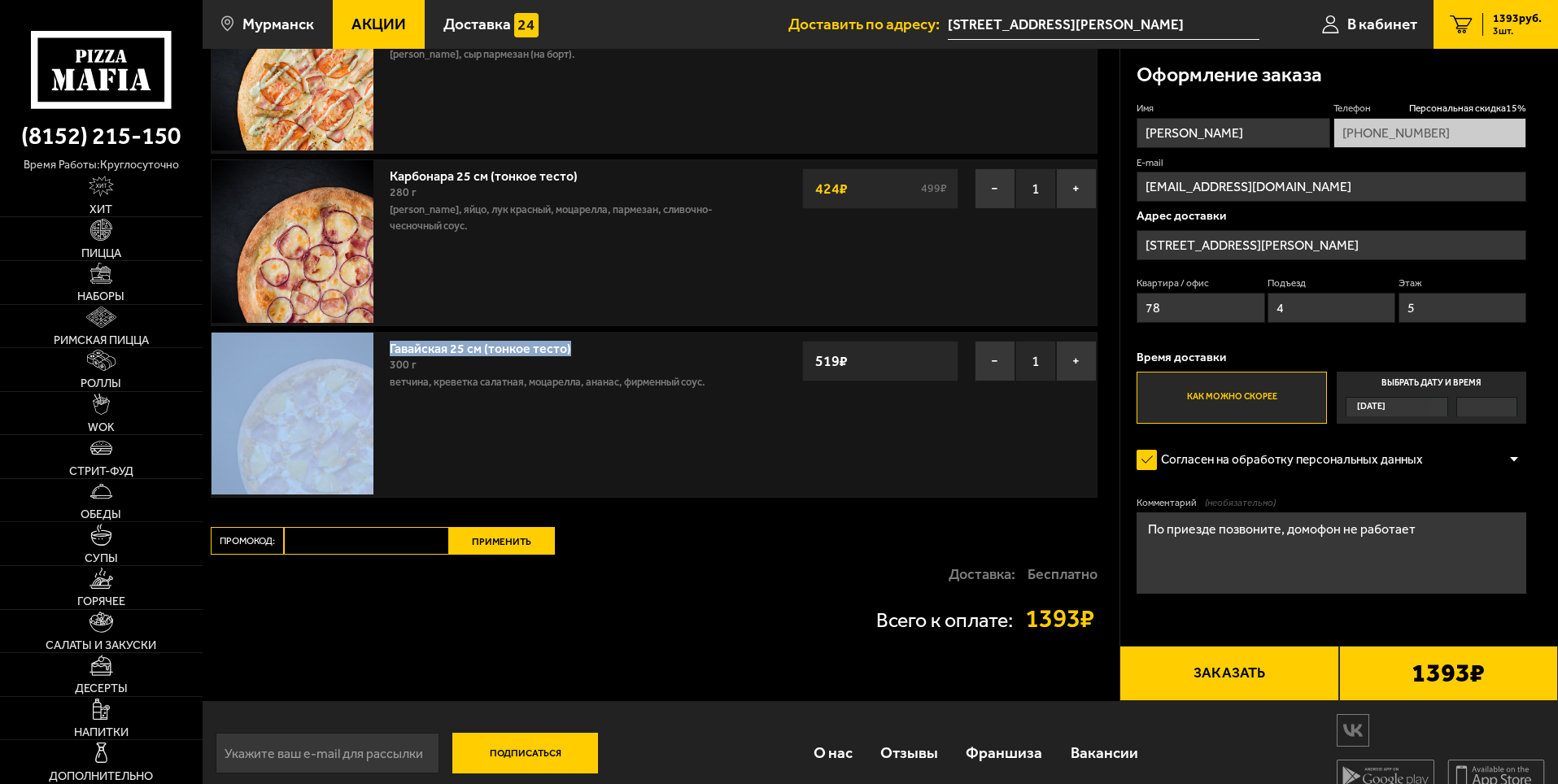
drag, startPoint x: 378, startPoint y: 344, endPoint x: 571, endPoint y: 357, distance: 193.4
click at [571, 357] on div "Гавайская 25 см (тонкое тесто) 300 г ветчина, креветка салатная, моцарелла, ана…" at bounding box center [507, 415] width 591 height 164
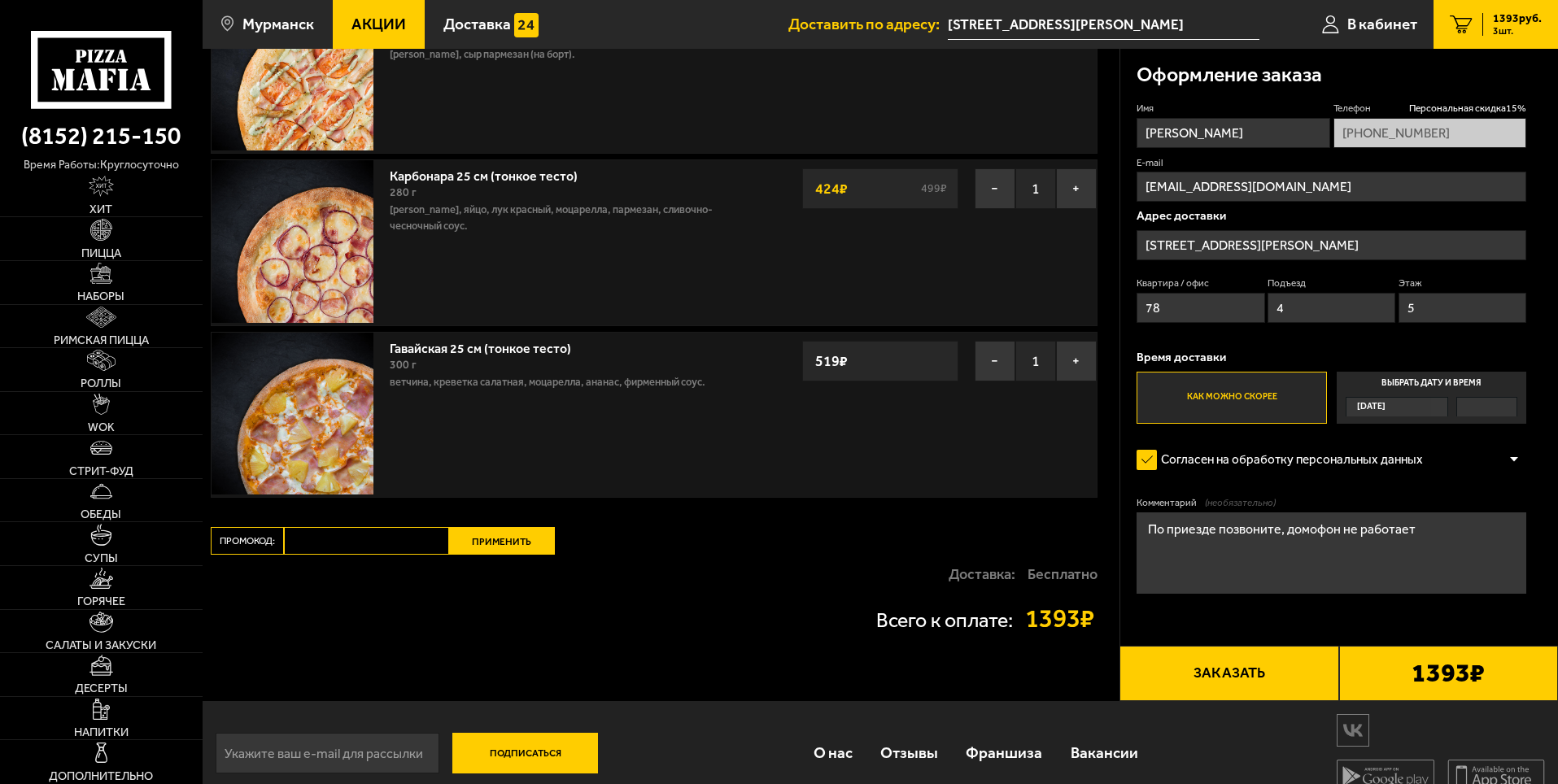
drag, startPoint x: 698, startPoint y: 631, endPoint x: 692, endPoint y: 640, distance: 10.8
click at [692, 640] on div "Всего к оплате: 1393 ₽" at bounding box center [654, 619] width 887 height 51
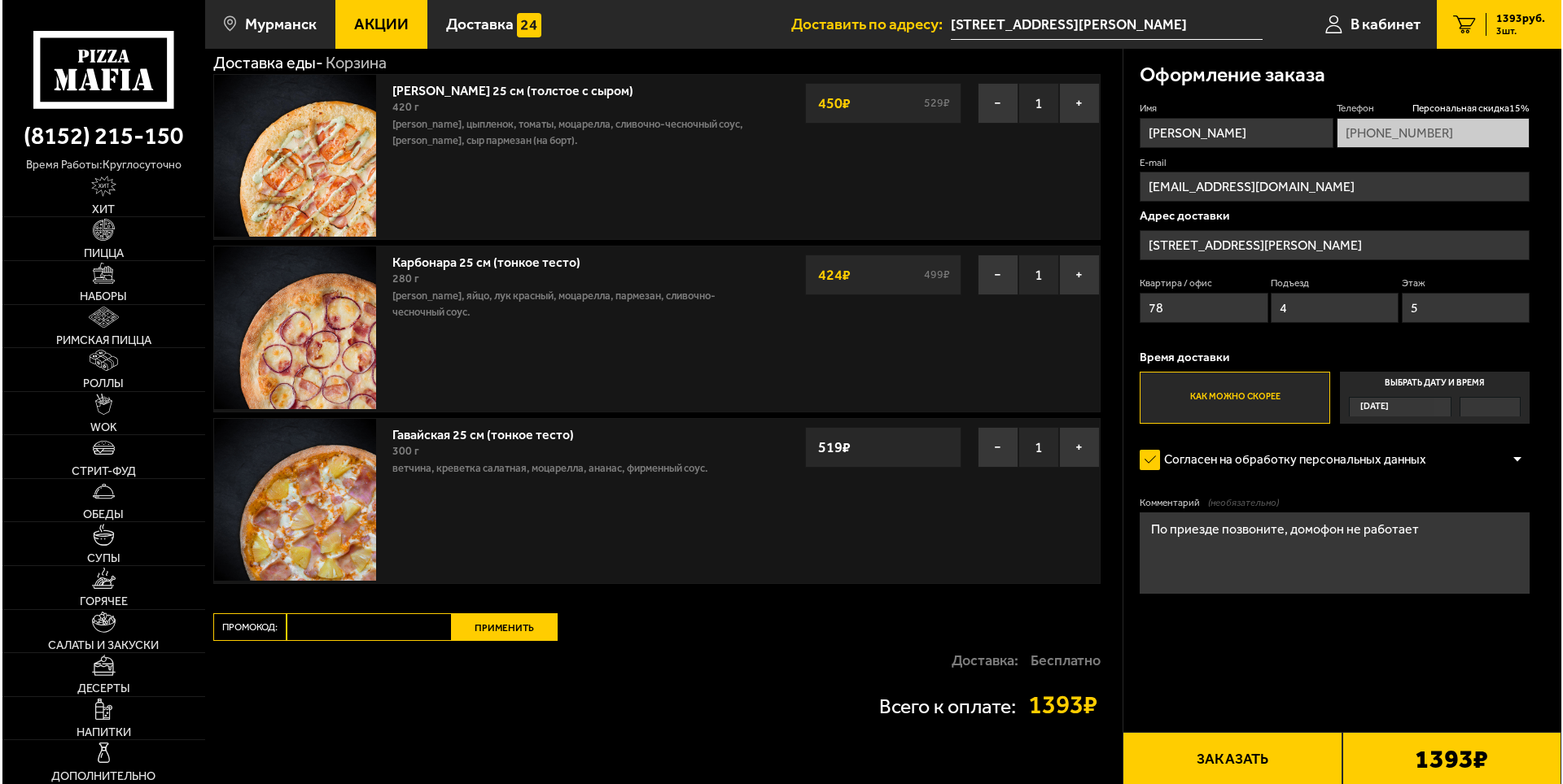
scroll to position [187, 0]
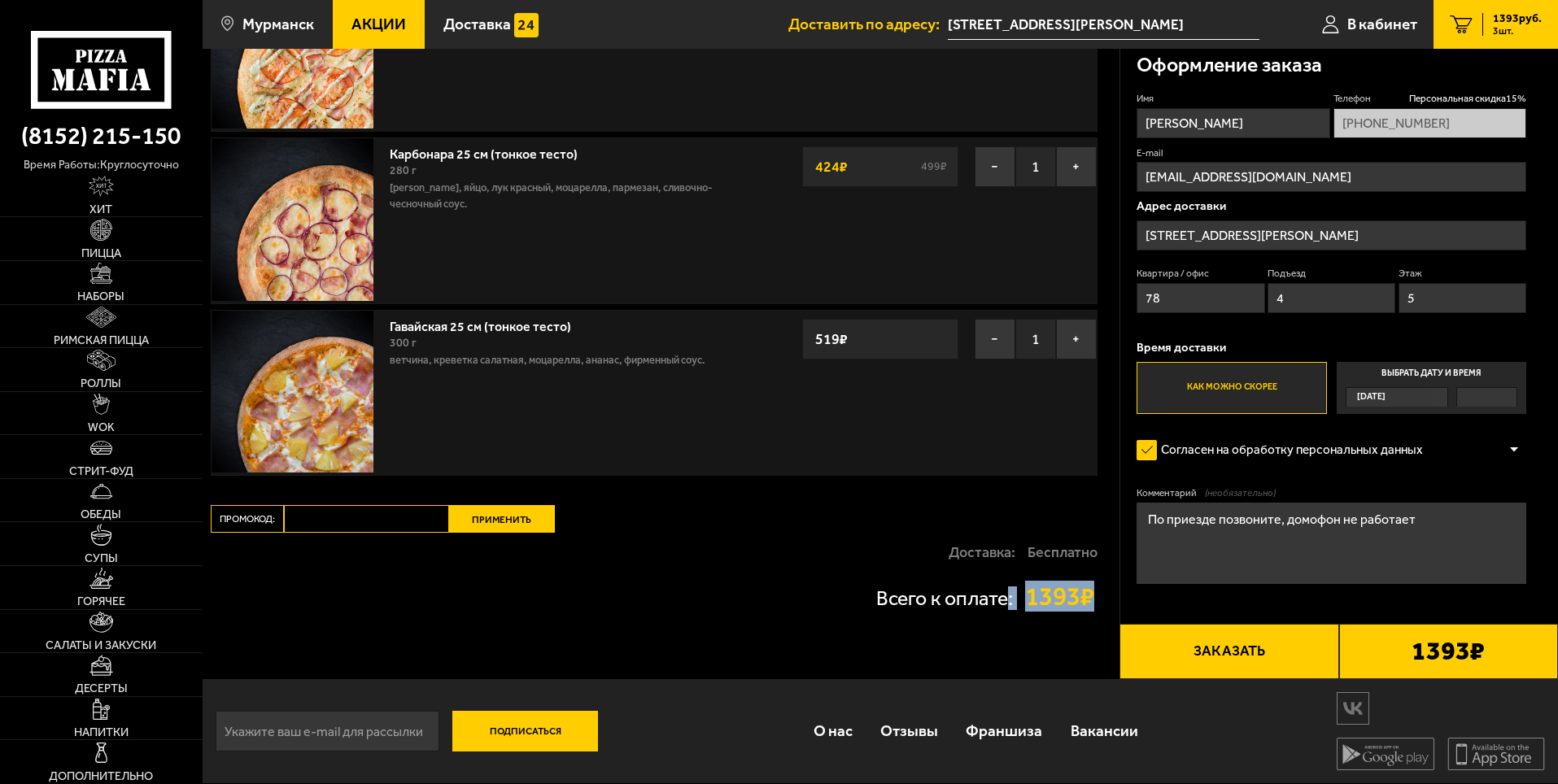
drag, startPoint x: 1006, startPoint y: 593, endPoint x: 1083, endPoint y: 603, distance: 77.6
click at [1083, 603] on div "Всего к оплате: 1393 ₽" at bounding box center [654, 597] width 887 height 26
click at [1235, 654] on button "Заказать" at bounding box center [1228, 652] width 219 height 55
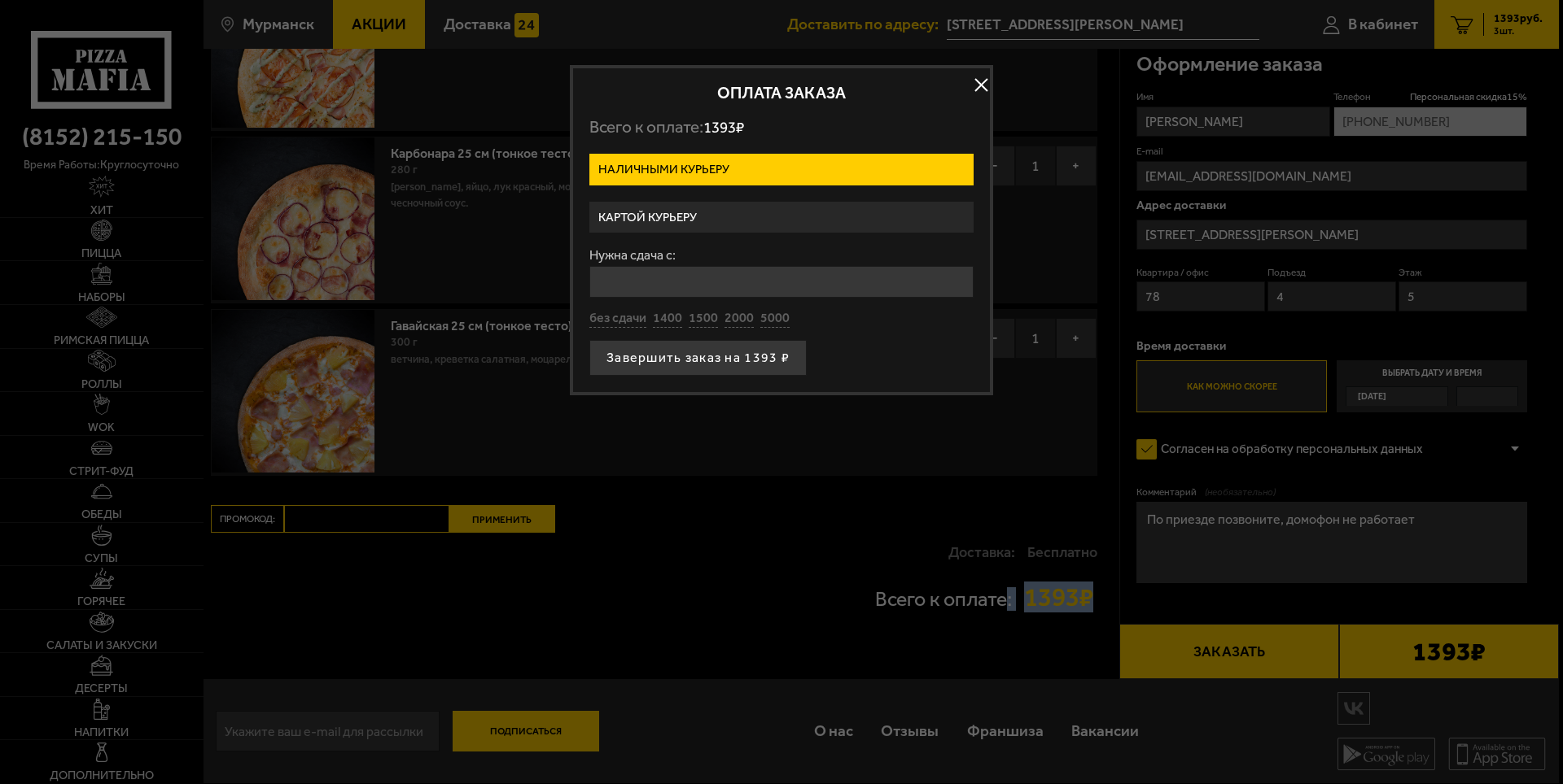
click at [747, 210] on label "Картой курьеру" at bounding box center [782, 218] width 384 height 31
click at [0, 0] on input "Картой курьеру" at bounding box center [0, 0] width 0 height 0
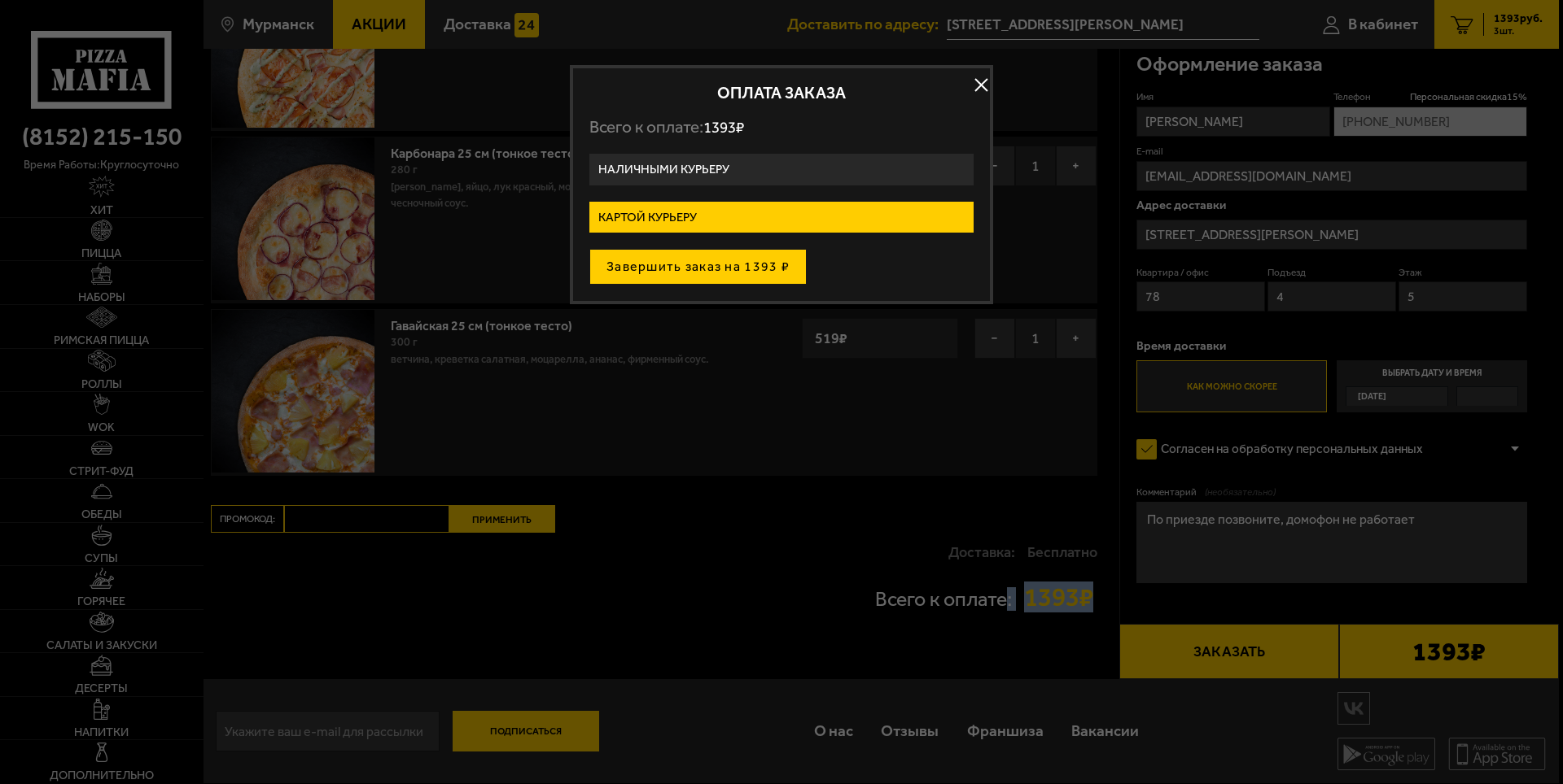
click at [736, 263] on button "Завершить заказ на 1393 ₽" at bounding box center [697, 267] width 217 height 36
